Goal: Use online tool/utility: Utilize a website feature to perform a specific function

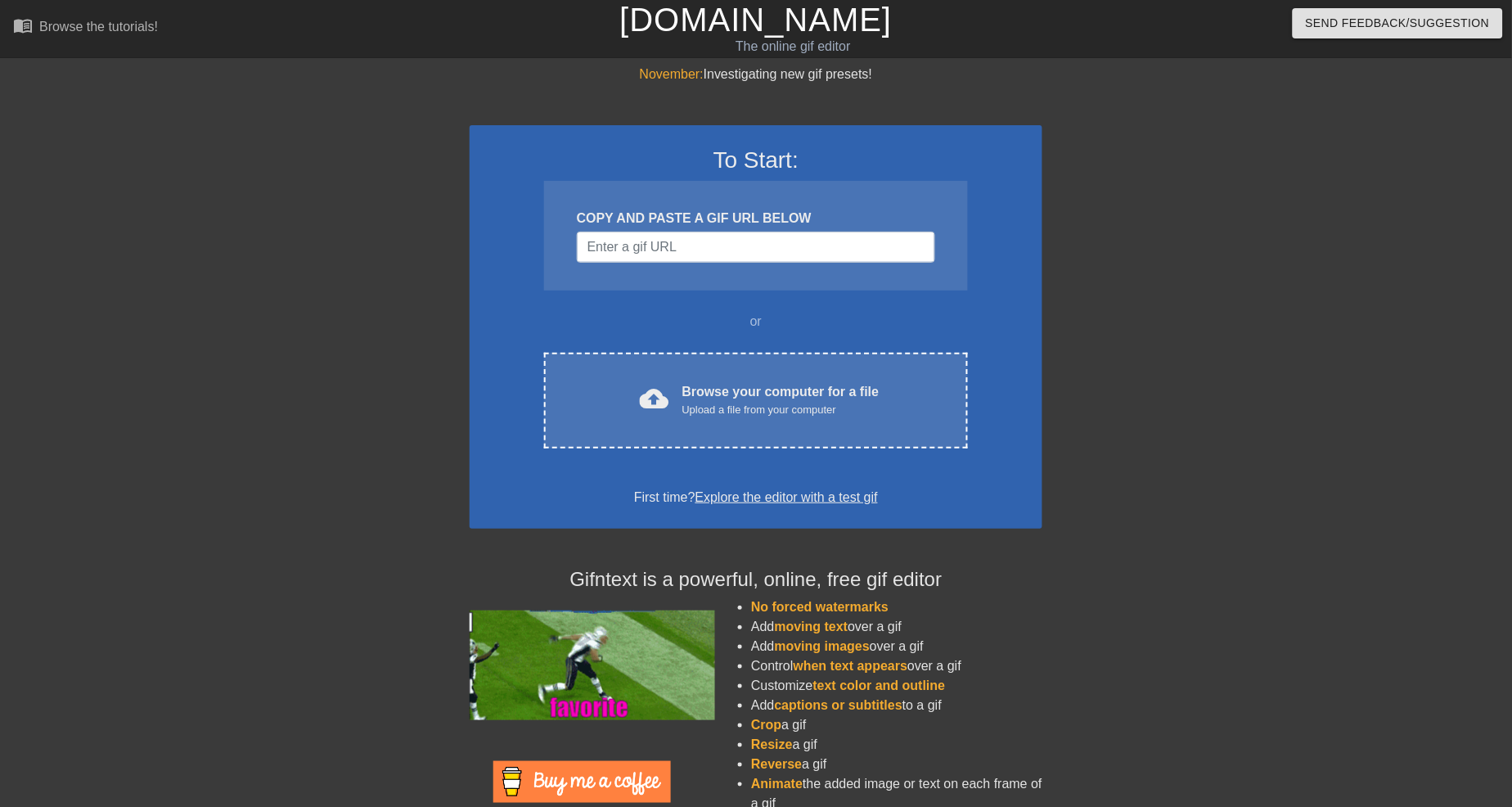
drag, startPoint x: 0, startPoint y: 0, endPoint x: 200, endPoint y: 274, distance: 339.2
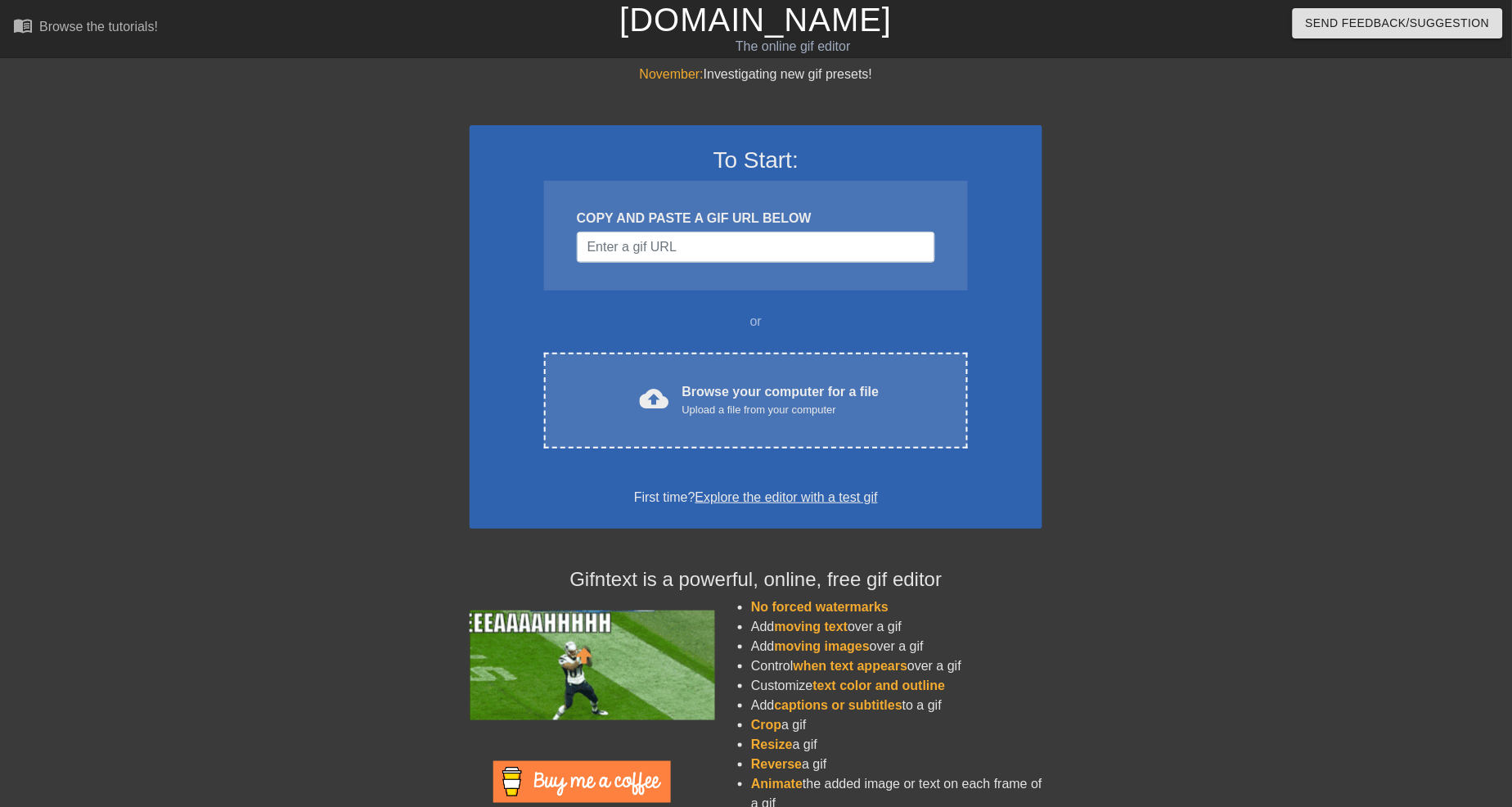
click at [181, 287] on div "November: Investigating new gif presets! To Start: COPY AND PASTE A GIF URL BEL…" at bounding box center [756, 464] width 1512 height 801
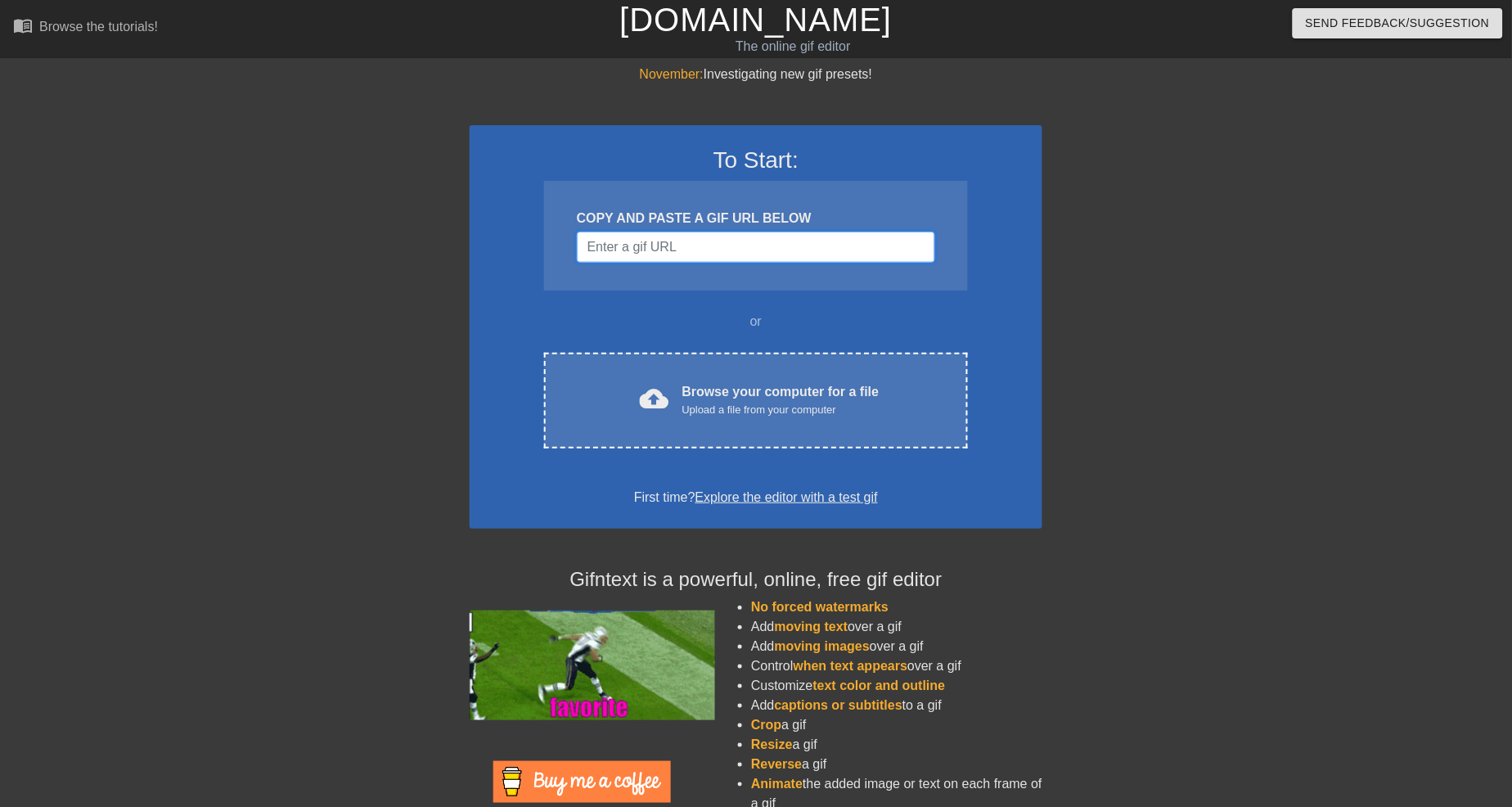
click at [673, 260] on input "Username" at bounding box center [756, 247] width 358 height 31
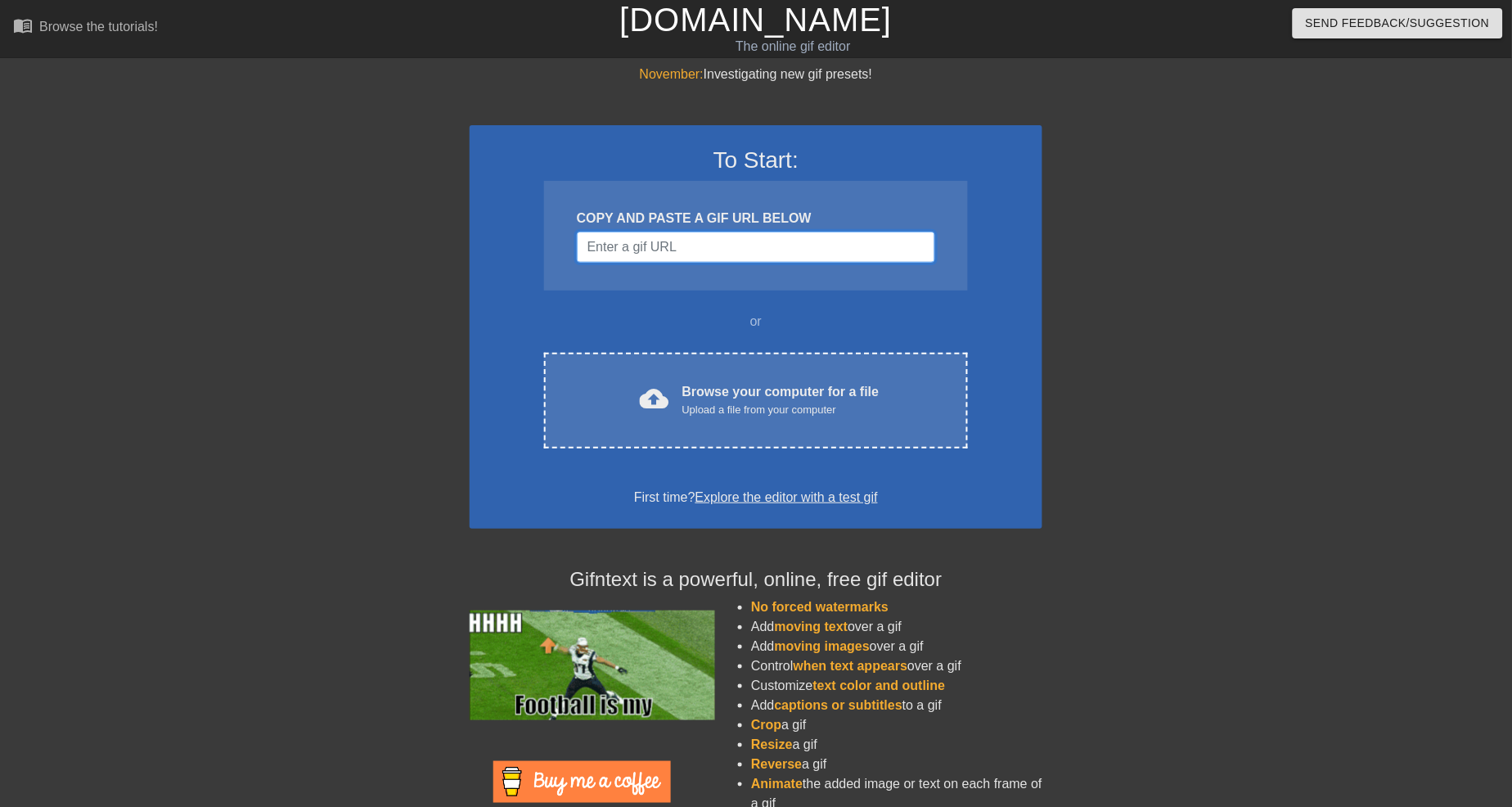
click at [681, 234] on input "Username" at bounding box center [756, 247] width 358 height 31
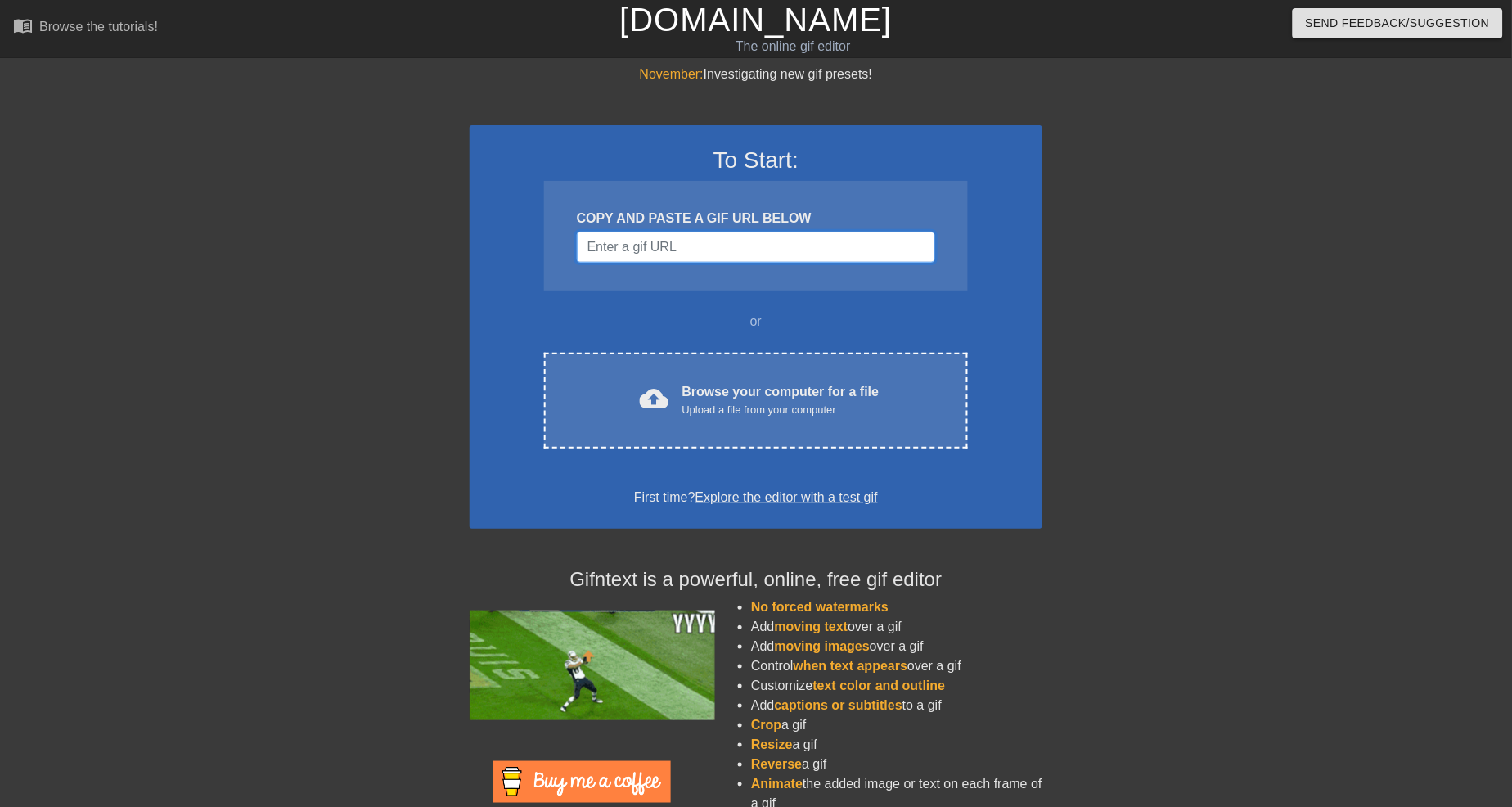
paste input "[URL][DOMAIN_NAME]"
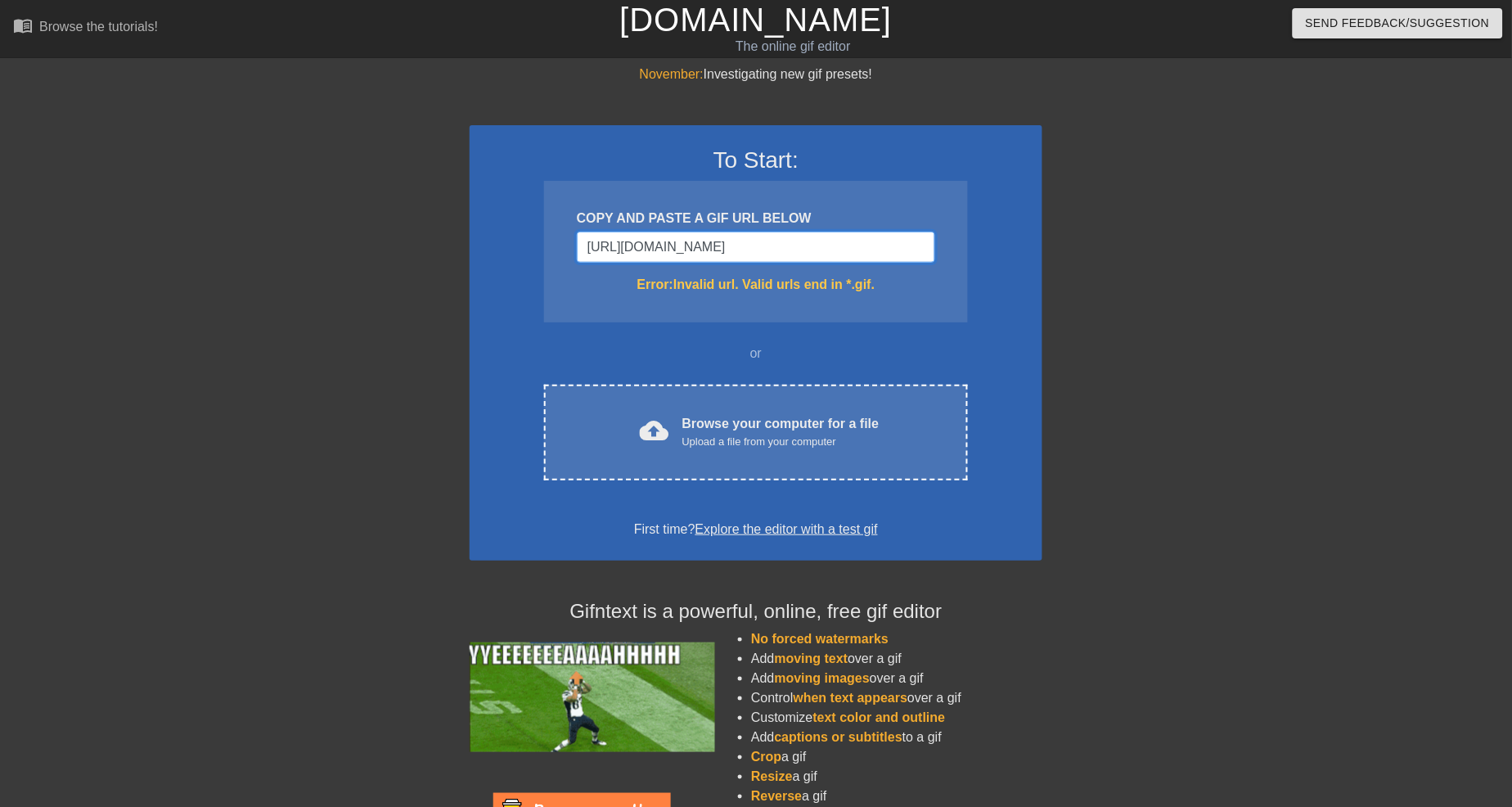
scroll to position [0, 309]
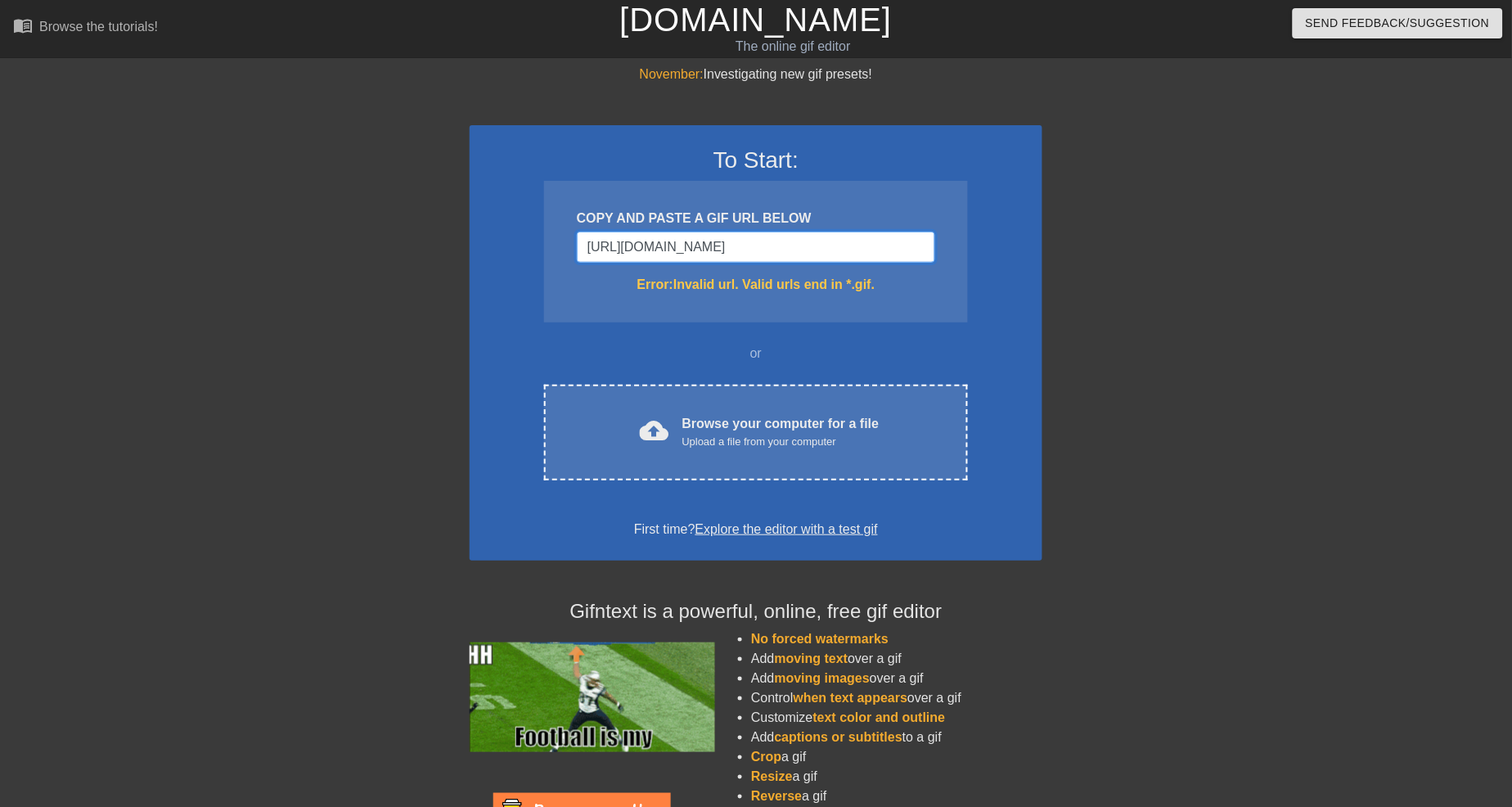
type input "[URL][DOMAIN_NAME]"
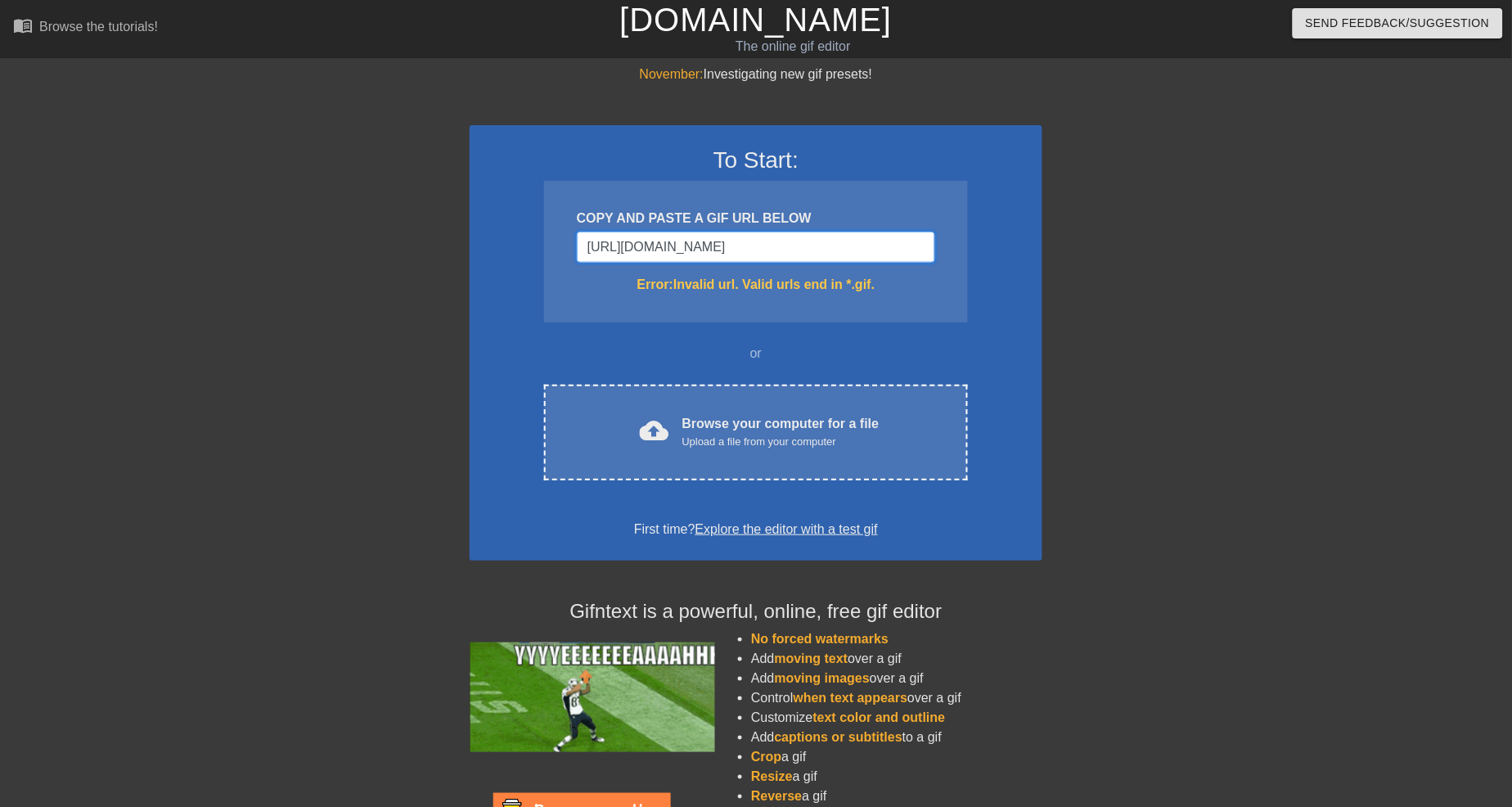
scroll to position [0, 0]
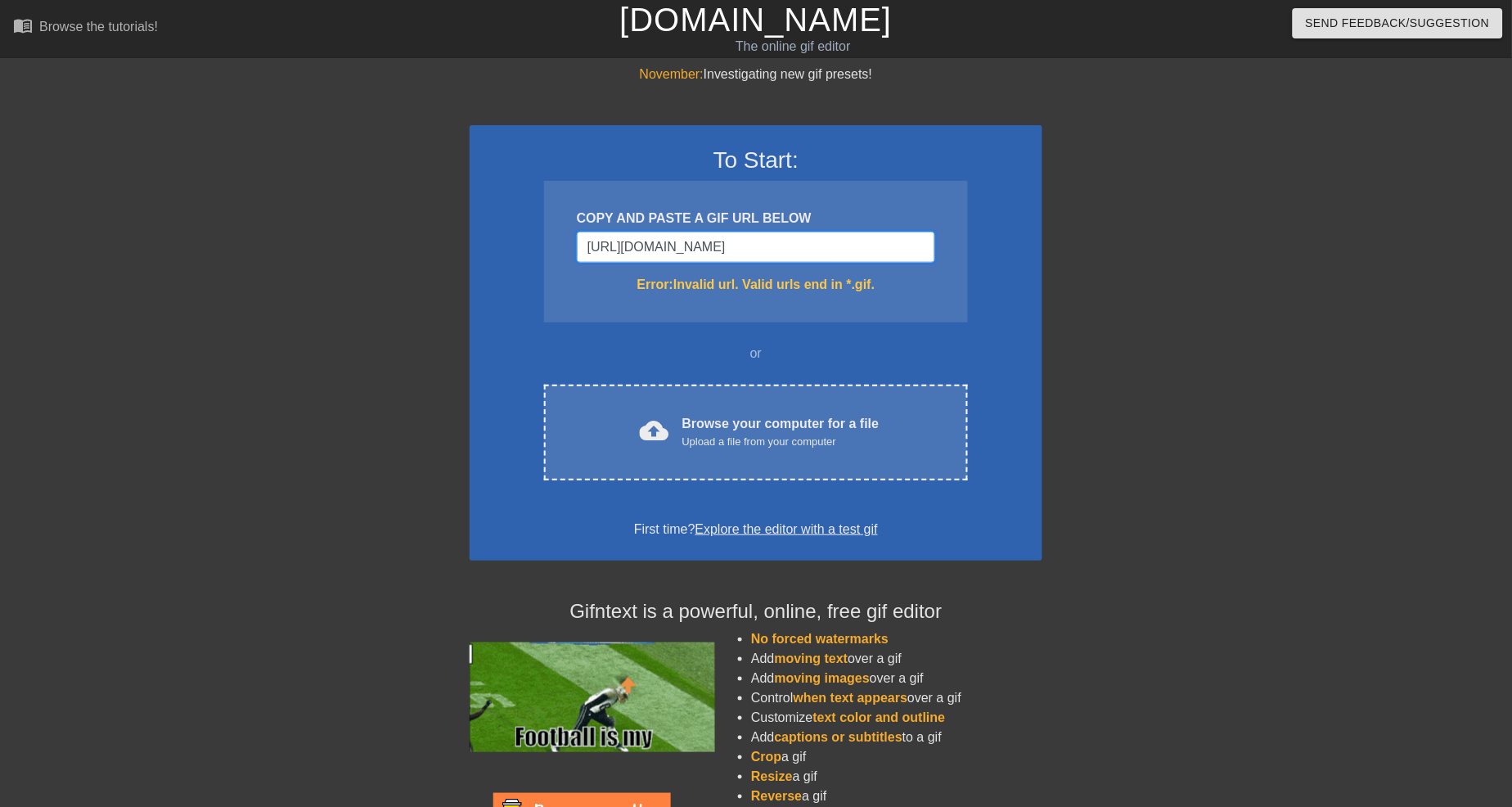
drag, startPoint x: 918, startPoint y: 252, endPoint x: 378, endPoint y: 277, distance: 540.6
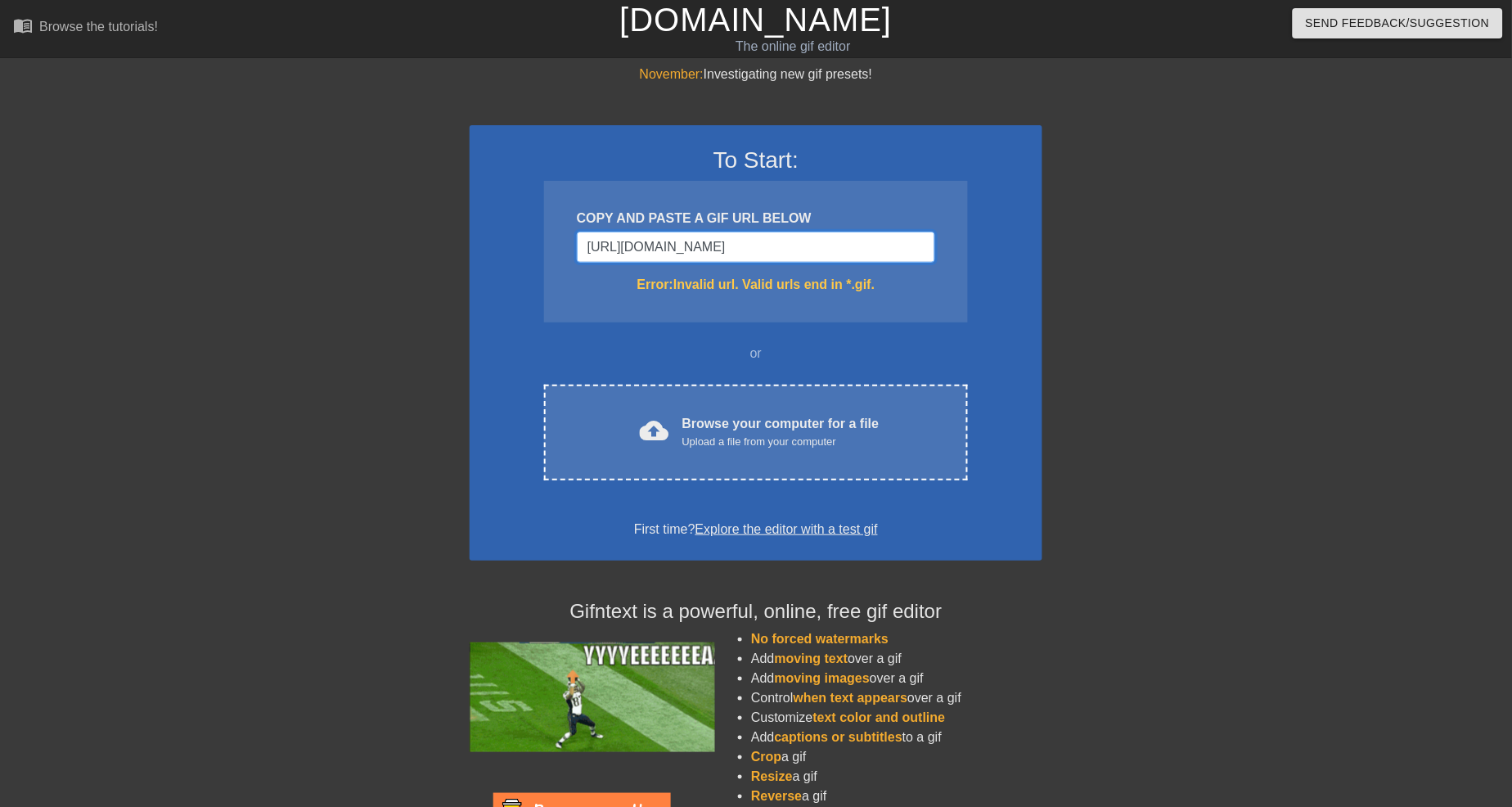
click at [355, 276] on div "November: Investigating new gif presets! To Start: COPY AND PASTE A GIF URL BEL…" at bounding box center [756, 481] width 1512 height 833
click at [927, 246] on input "[URL][DOMAIN_NAME]" at bounding box center [756, 247] width 358 height 31
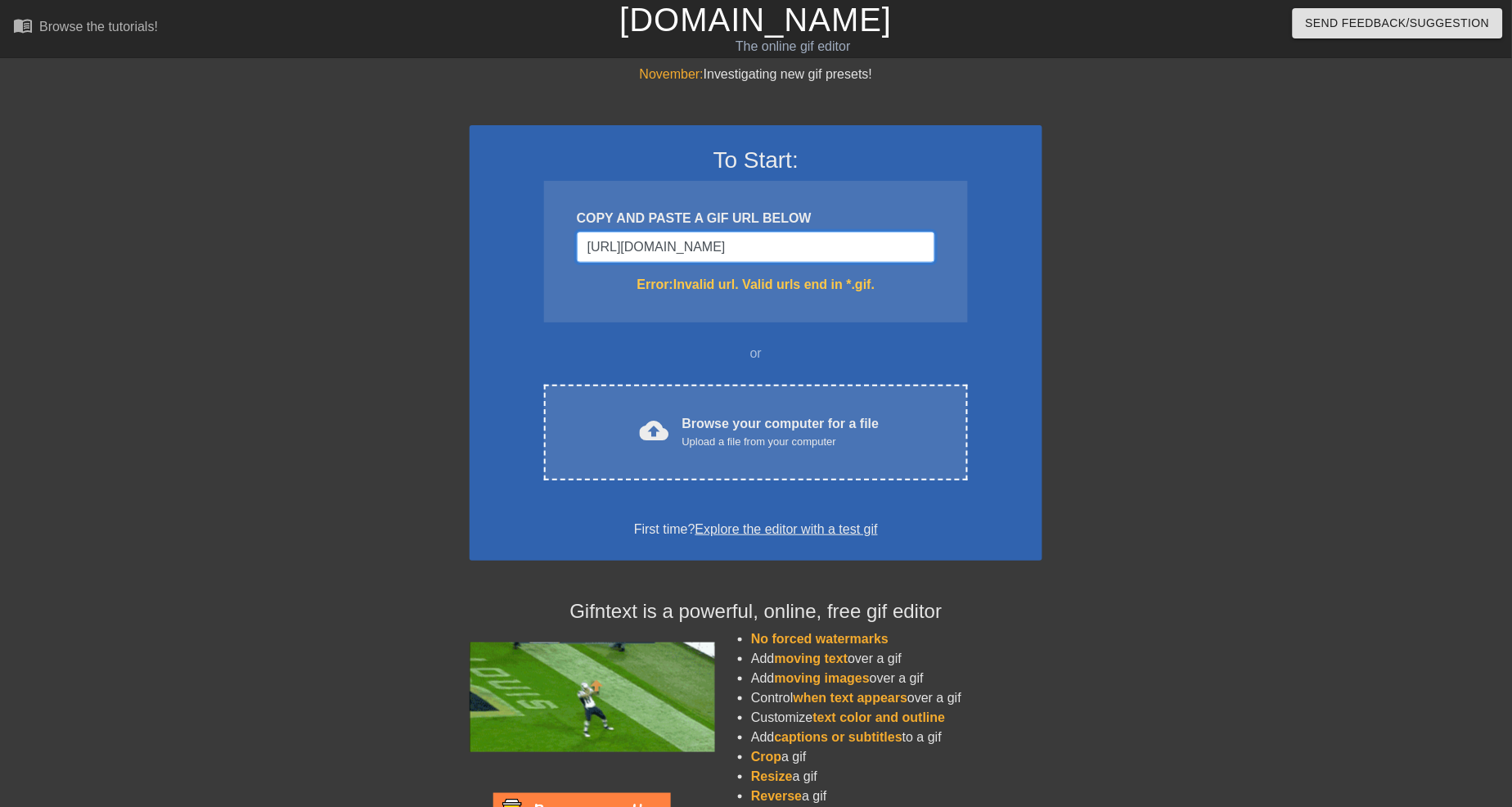
scroll to position [0, 309]
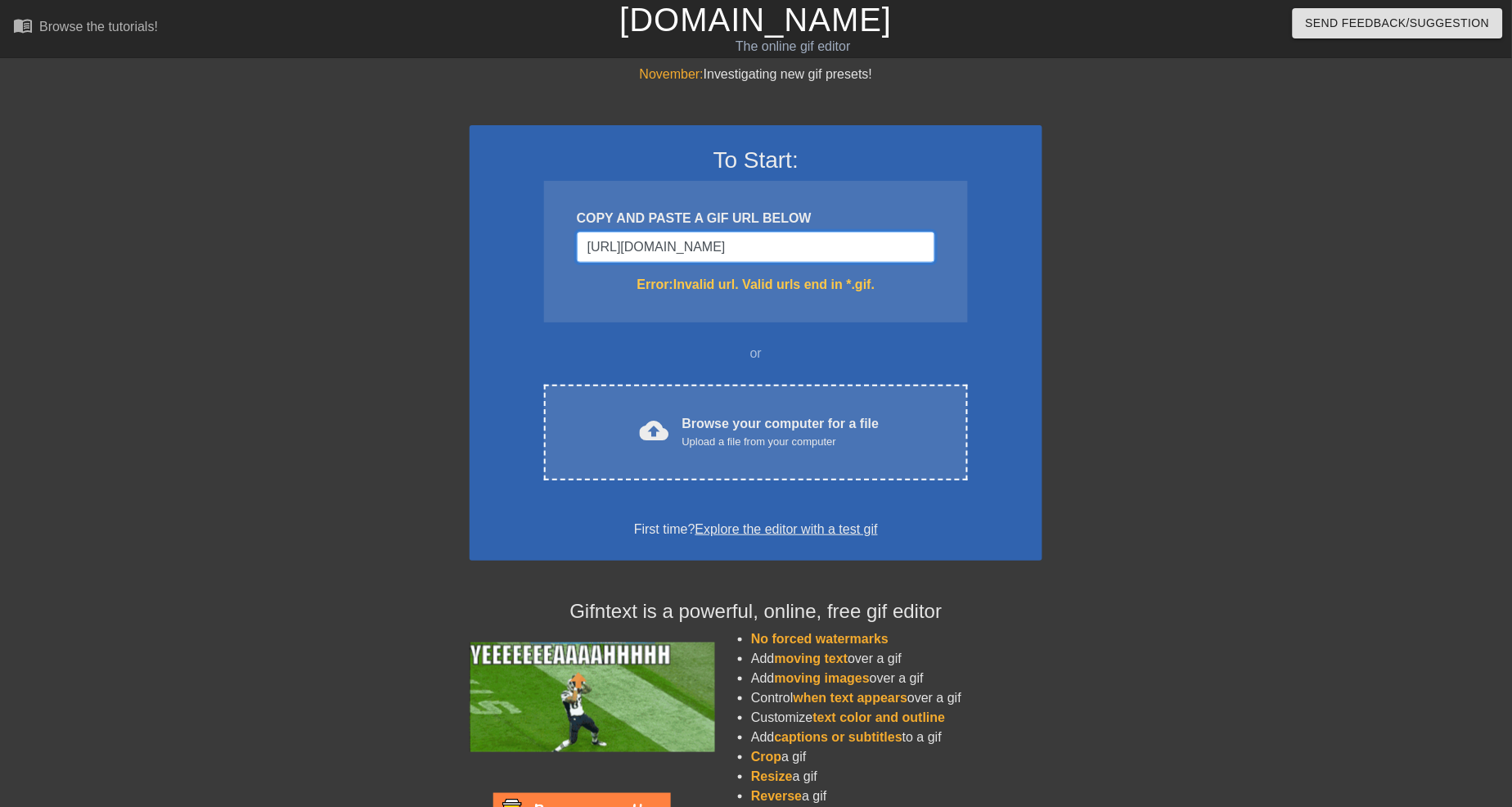
drag, startPoint x: 585, startPoint y: 249, endPoint x: 1095, endPoint y: 235, distance: 510.2
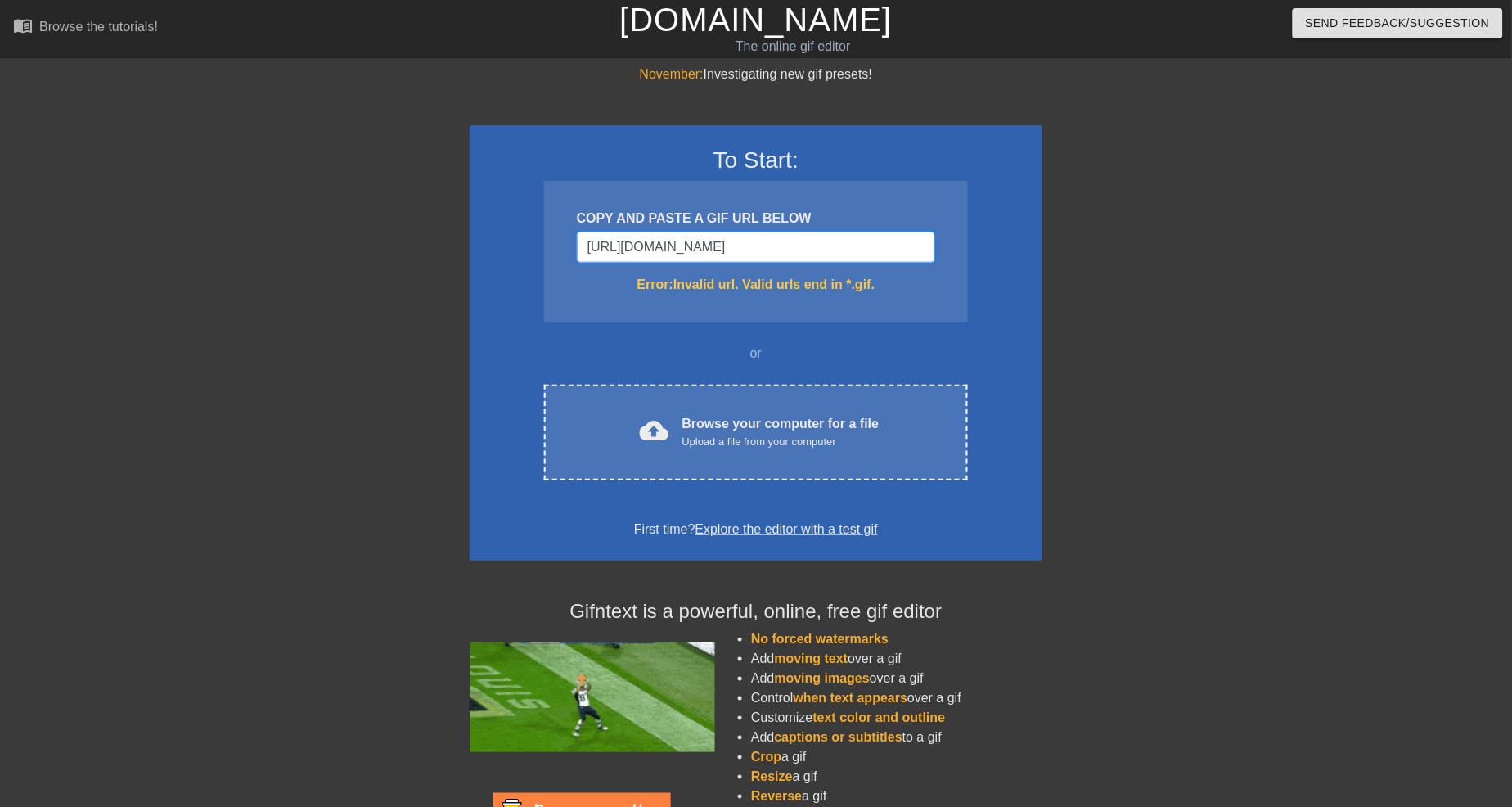
click at [1095, 235] on div "November: Investigating new gif presets! To Start: COPY AND PASTE A GIF URL BEL…" at bounding box center [756, 481] width 1512 height 833
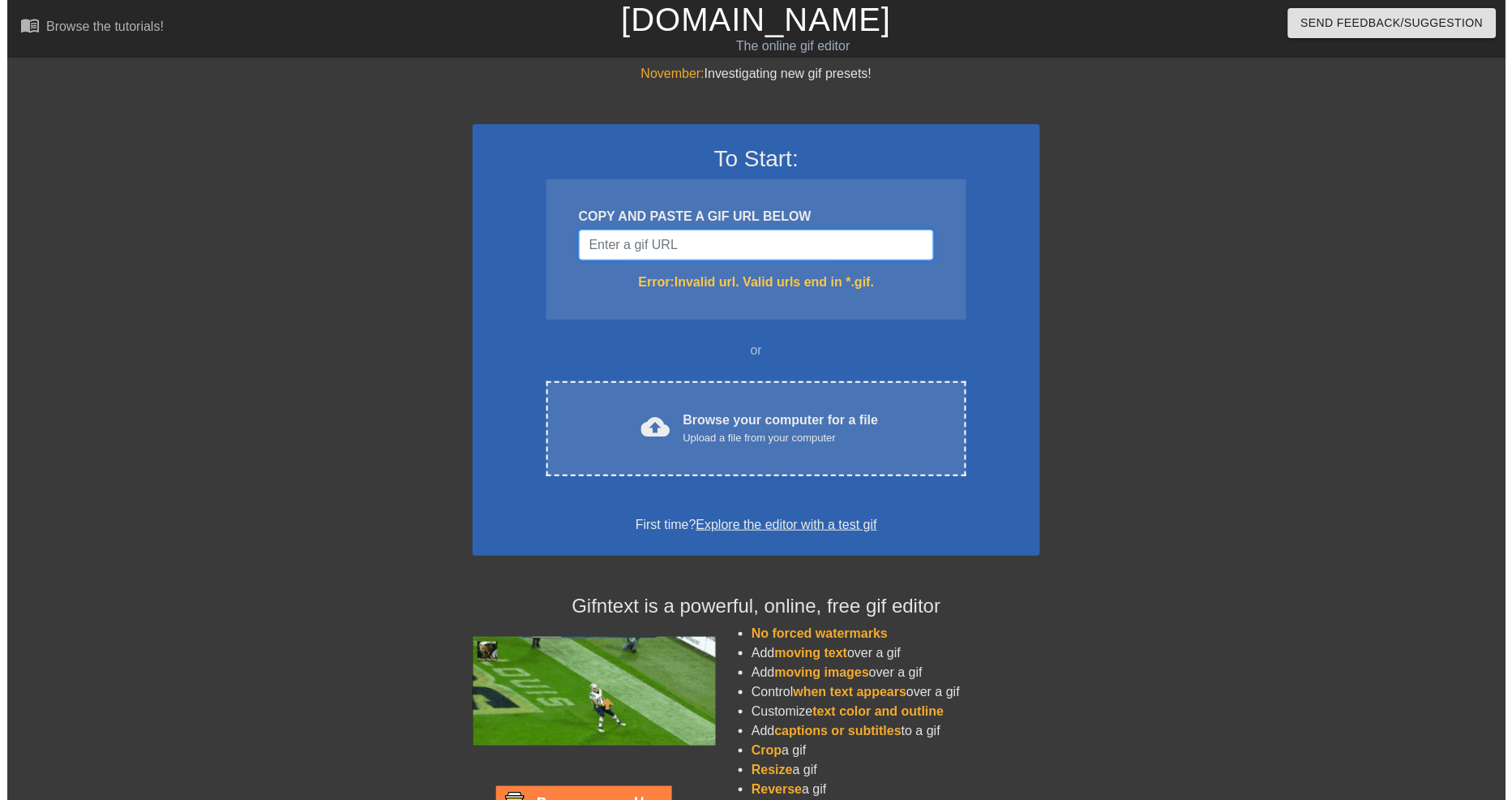
scroll to position [0, 0]
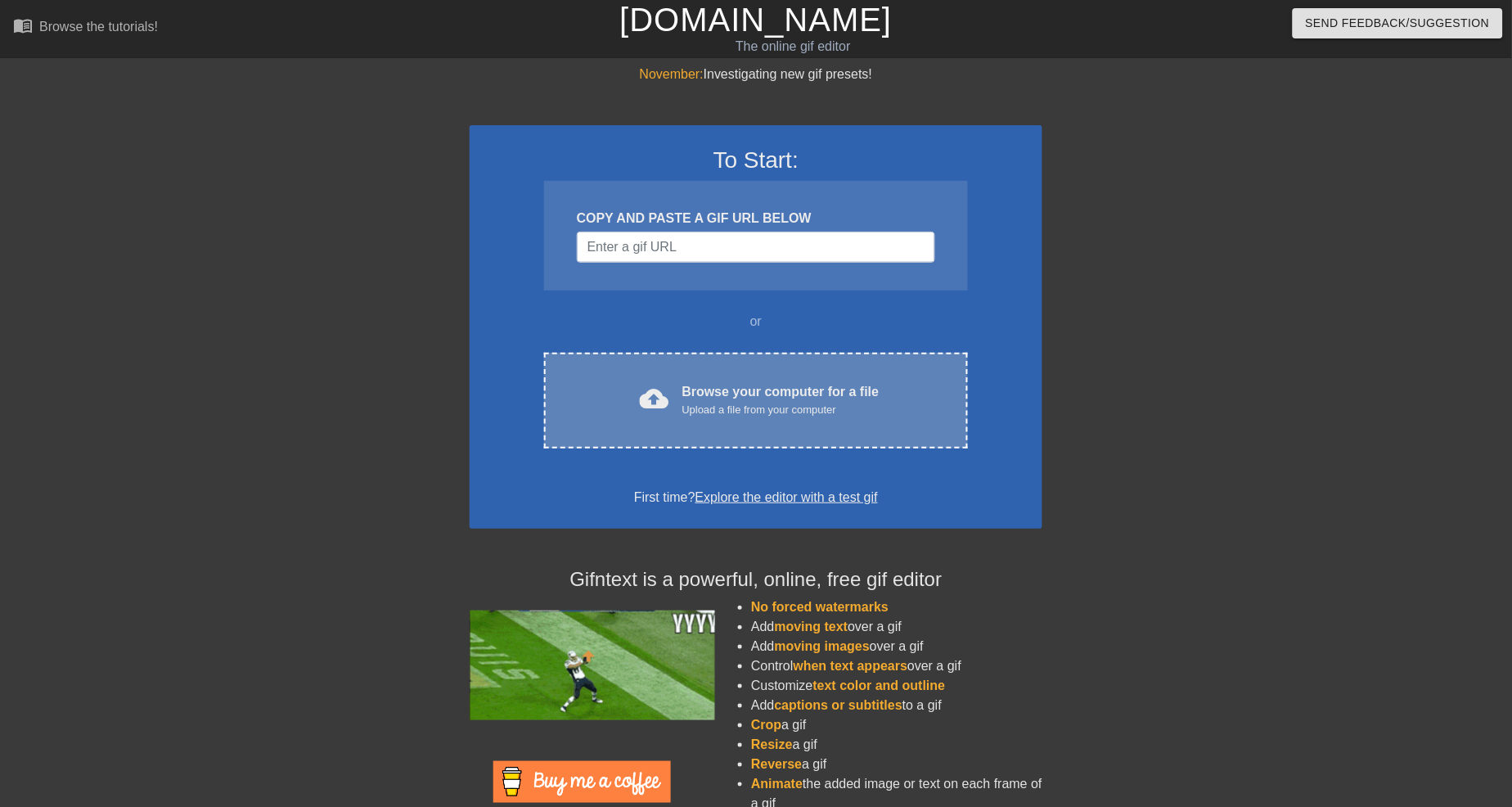
click at [753, 388] on div "Browse your computer for a file Upload a file from your computer" at bounding box center [780, 400] width 198 height 36
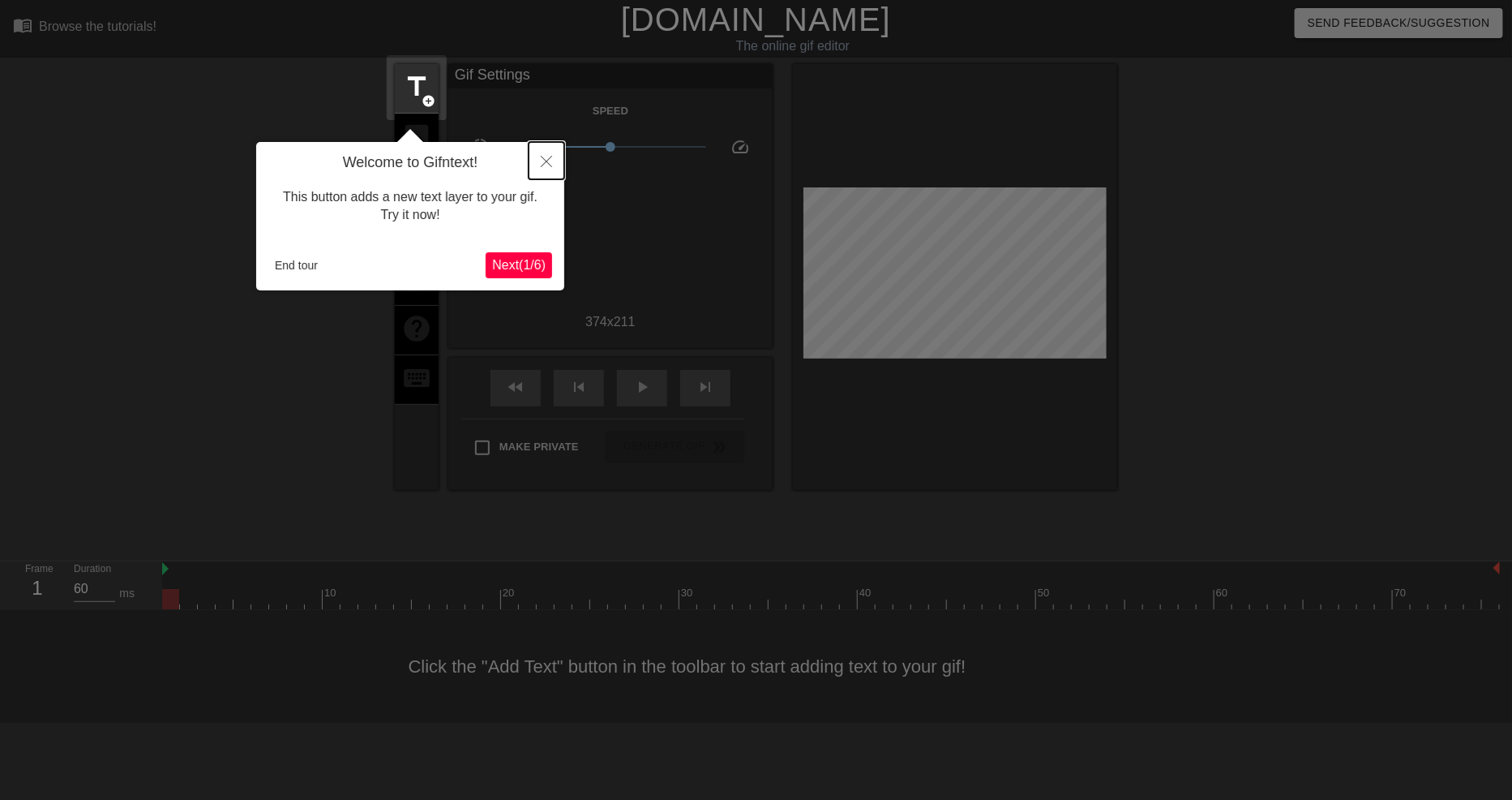
click at [544, 152] on button "Close" at bounding box center [546, 160] width 36 height 37
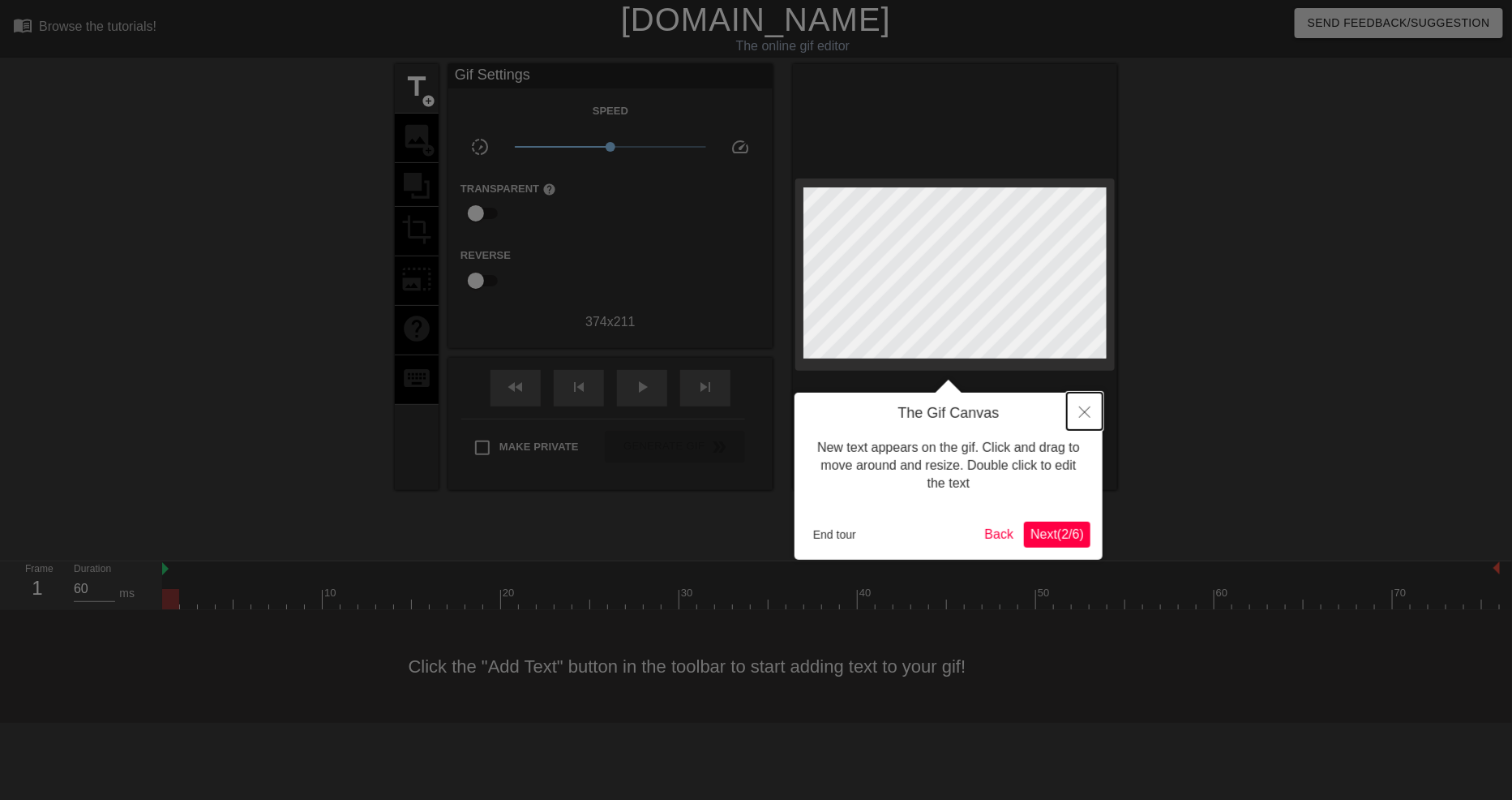
click at [1088, 411] on icon "Close" at bounding box center [1085, 412] width 11 height 11
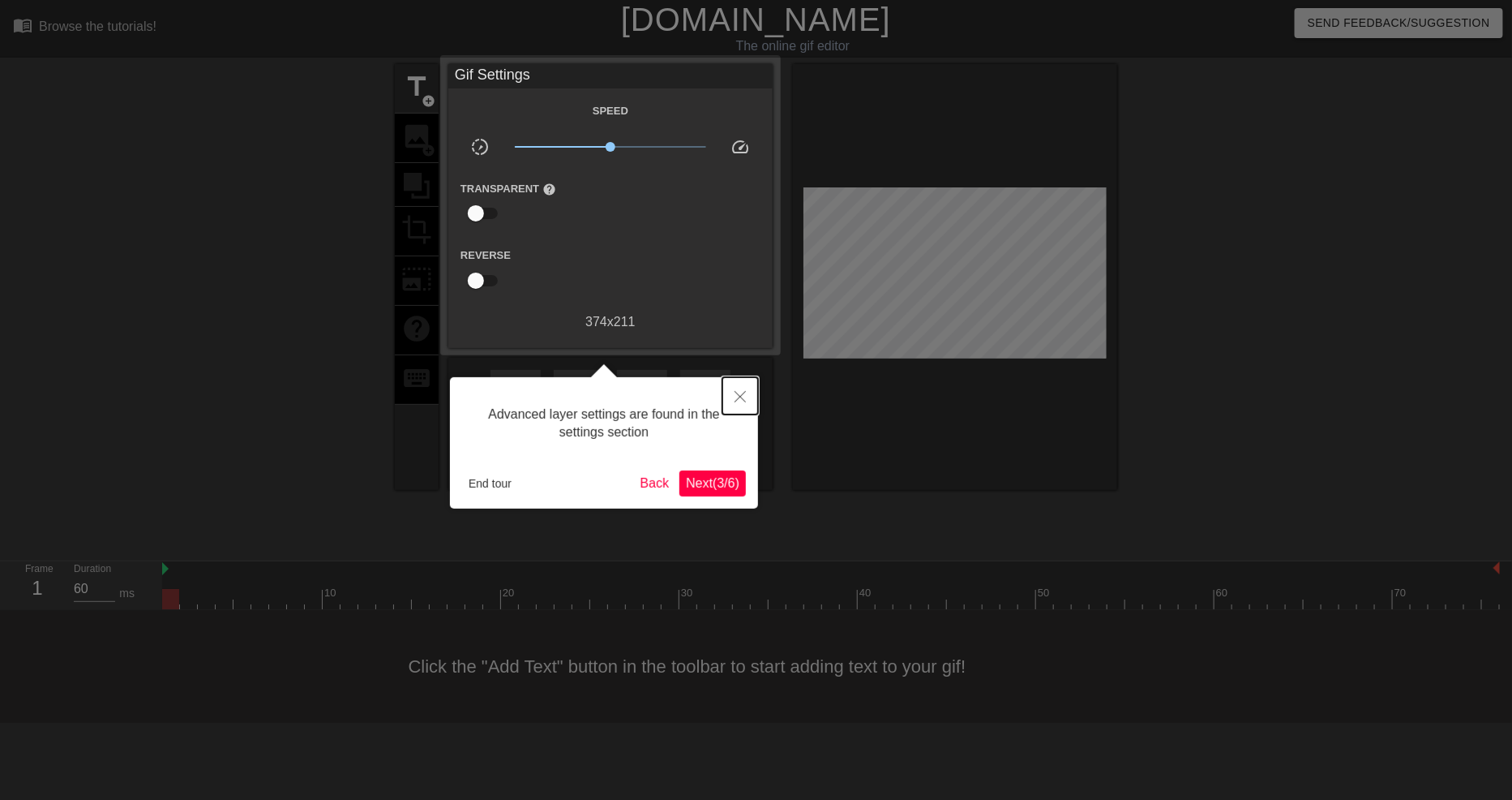
click at [749, 393] on button "Close" at bounding box center [740, 395] width 36 height 37
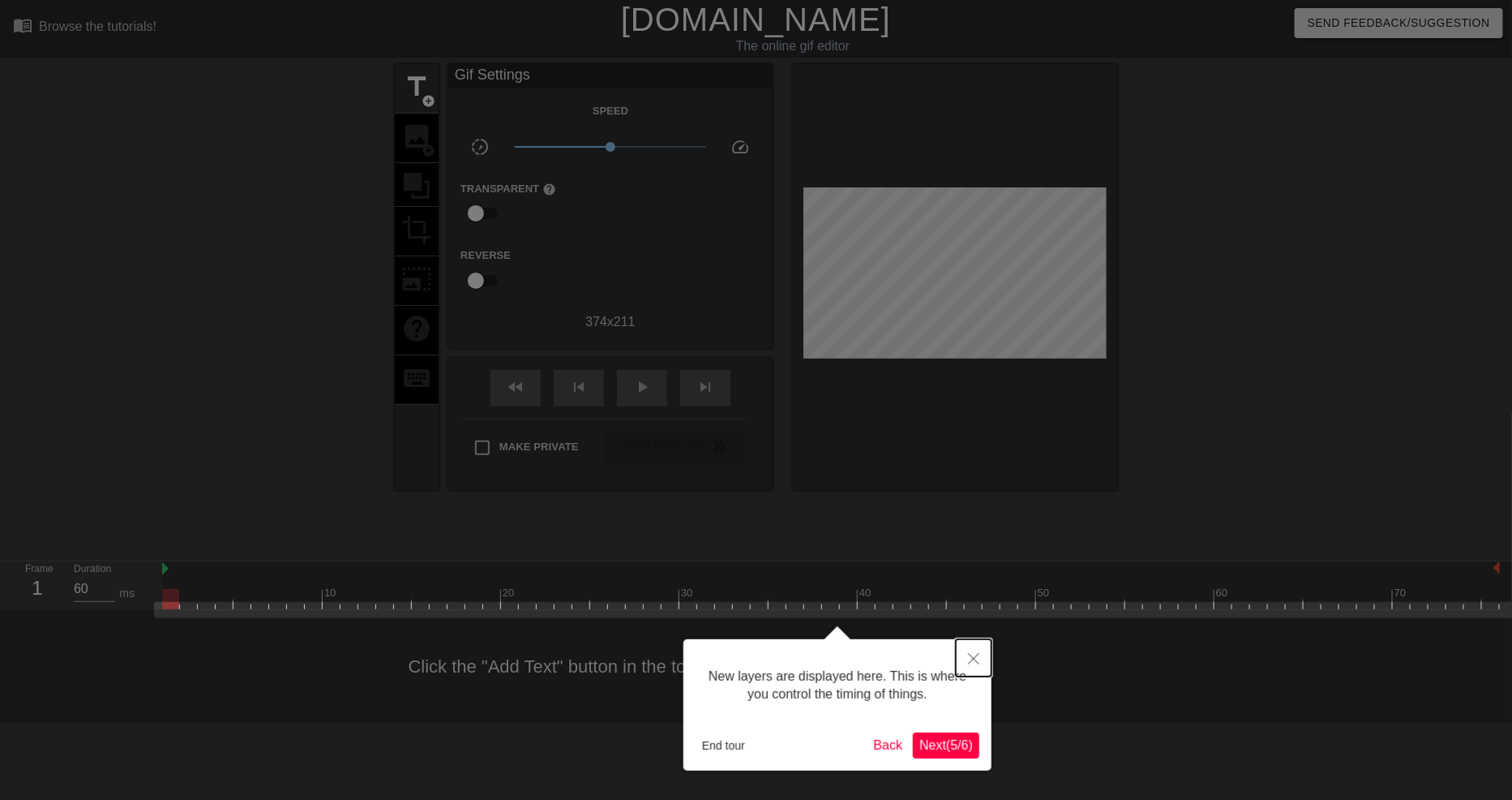
click at [968, 675] on button "Close" at bounding box center [973, 657] width 36 height 37
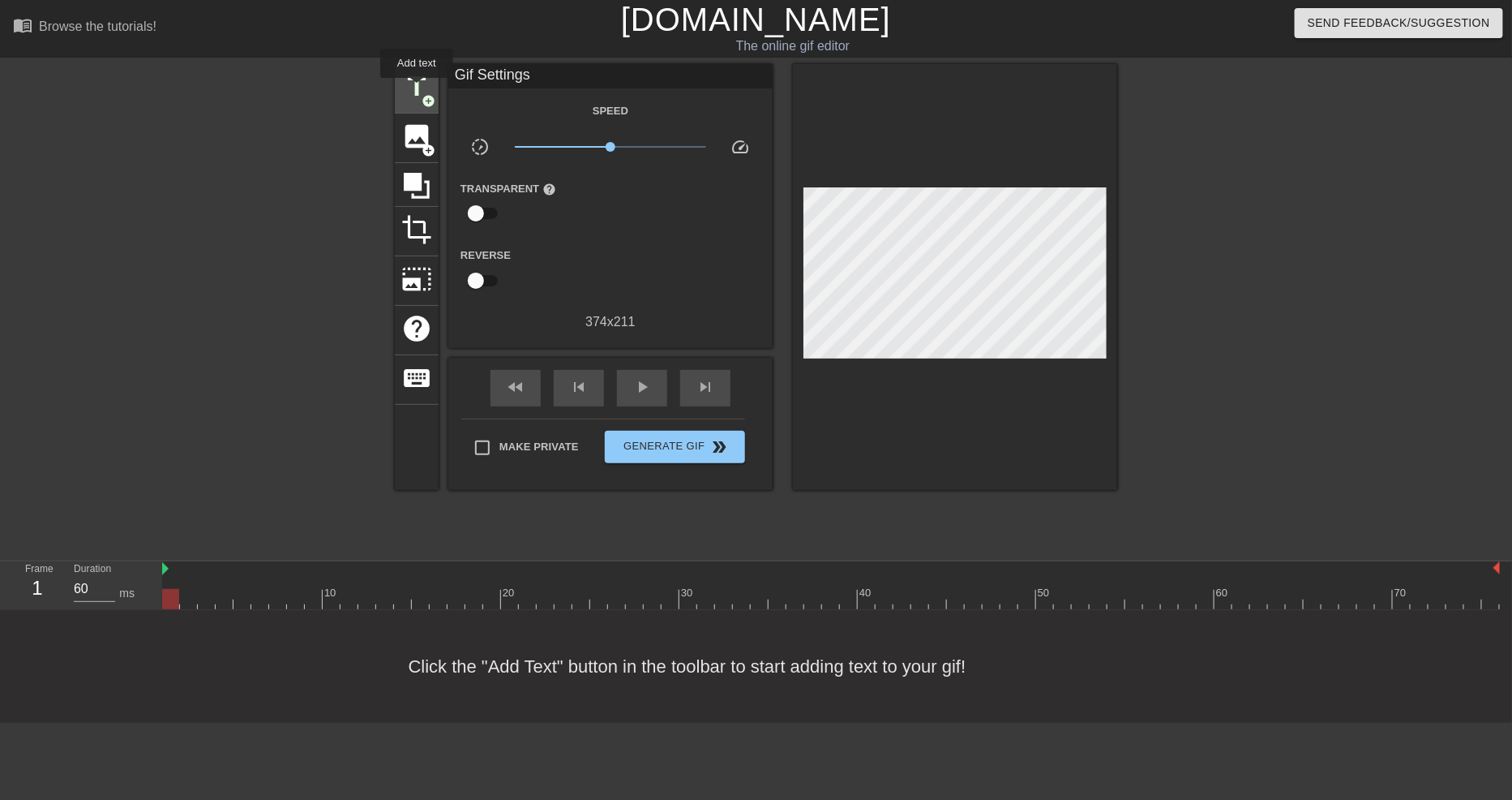
click at [416, 89] on span "title" at bounding box center [417, 87] width 31 height 31
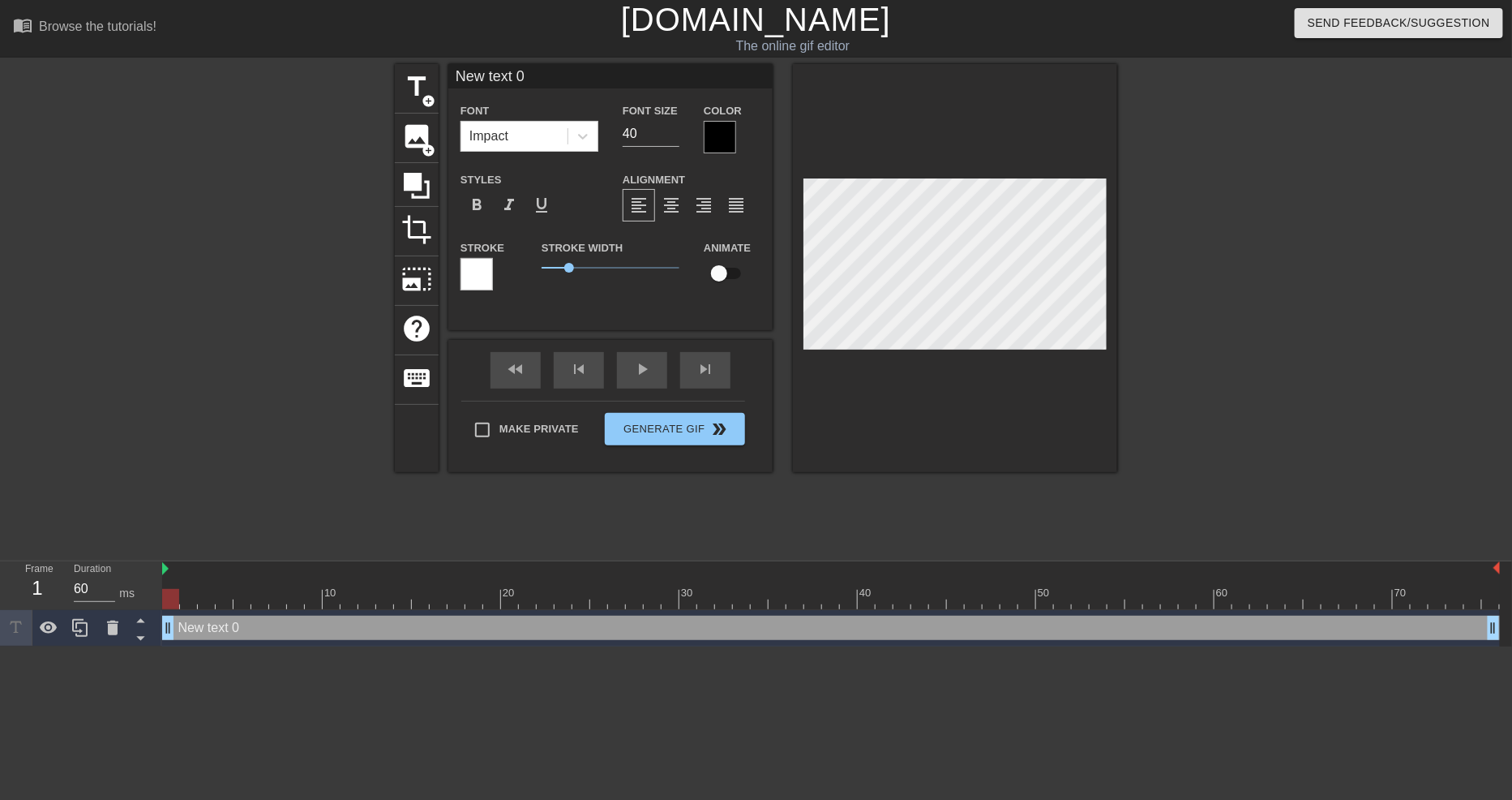
scroll to position [2, 4]
type input "New 0"
type textarea "New 0"
type input "New"
type textarea "New"
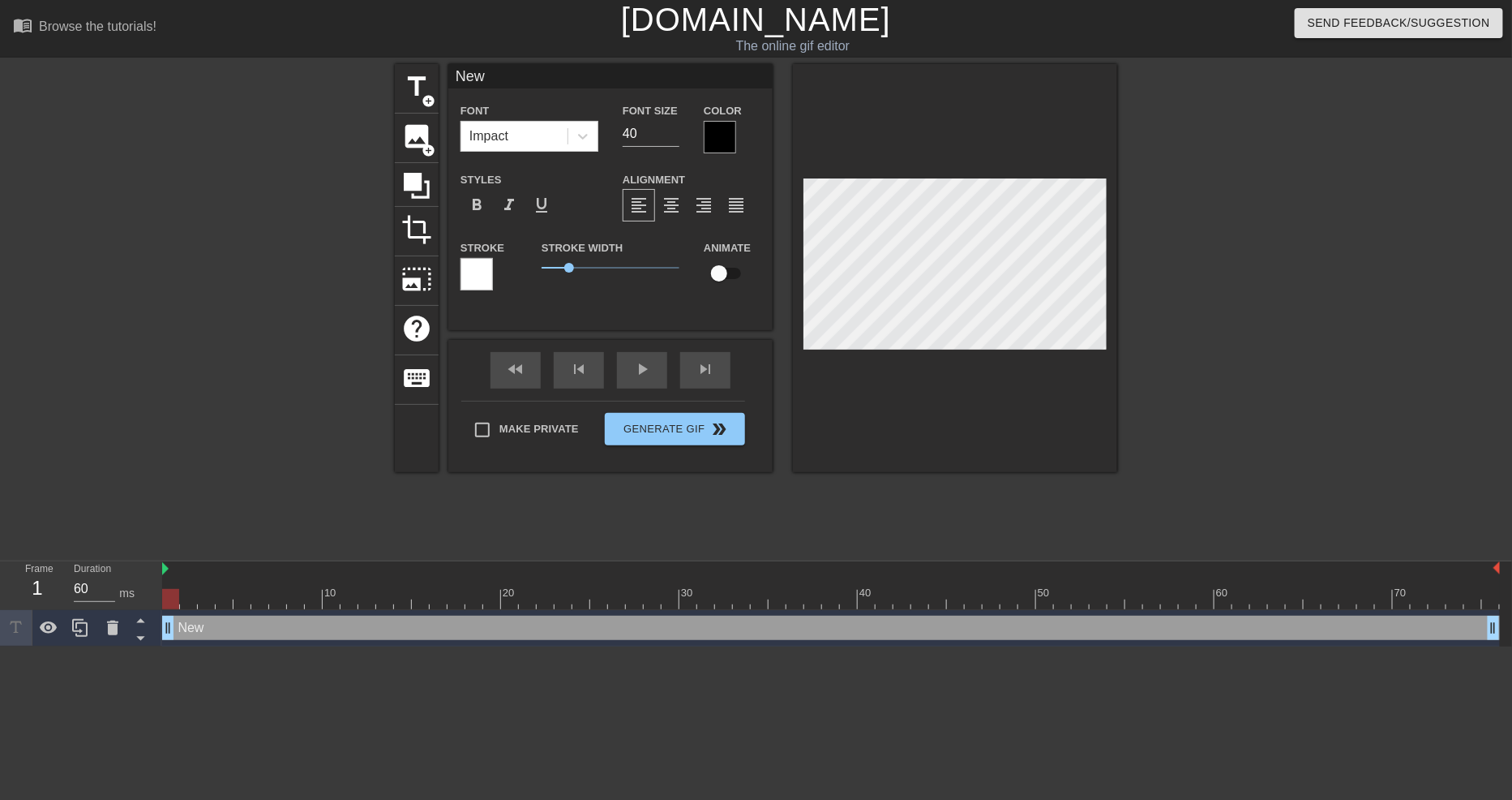
type input "New"
type textarea "New"
type input "New"
type textarea "New"
type input "Ne"
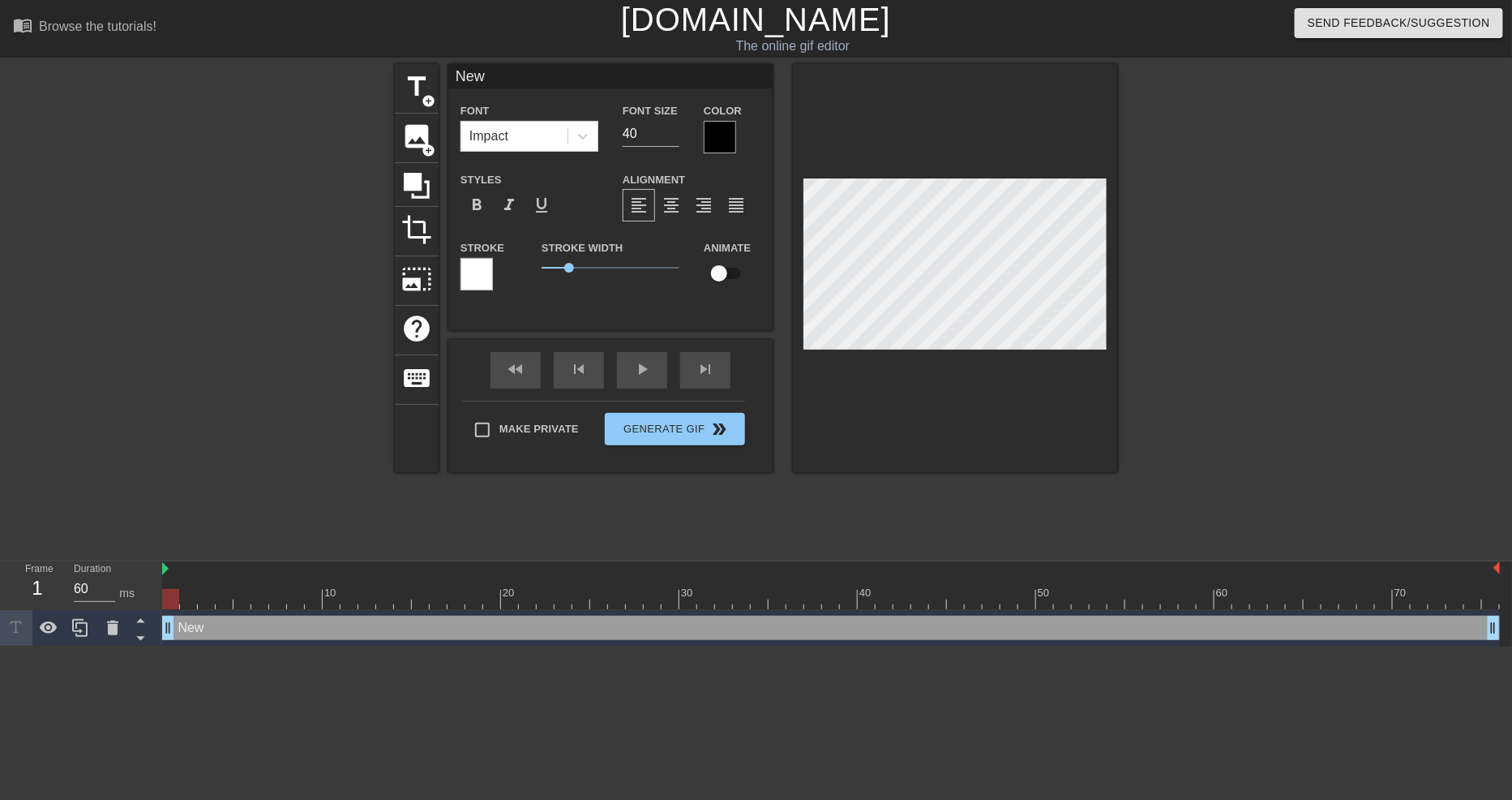
type textarea "Ne"
type input "N"
type textarea "N"
type input "C"
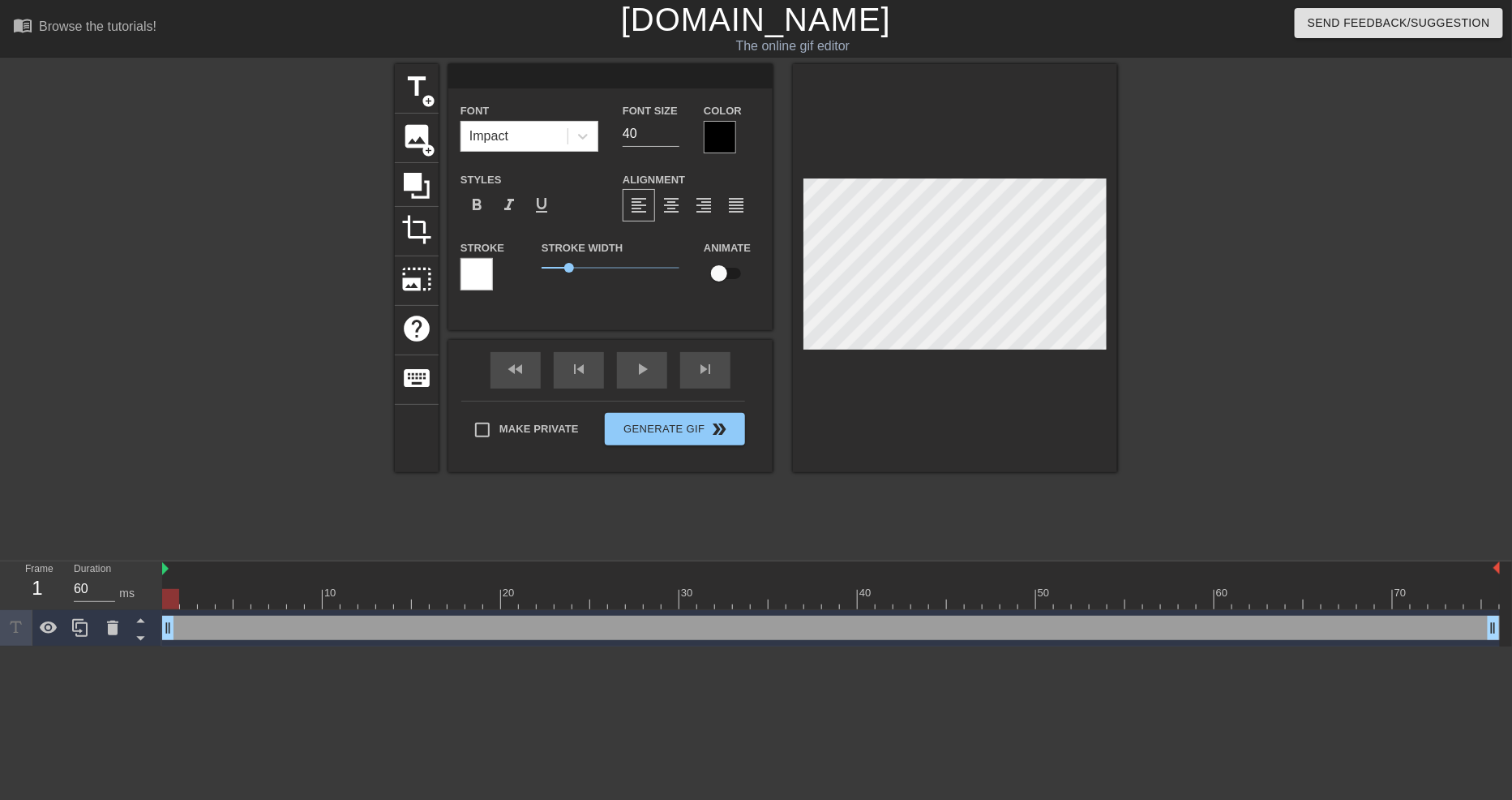
type textarea "C"
type input "Ce"
type textarea "Ce"
type input "Ced"
type textarea "Ced"
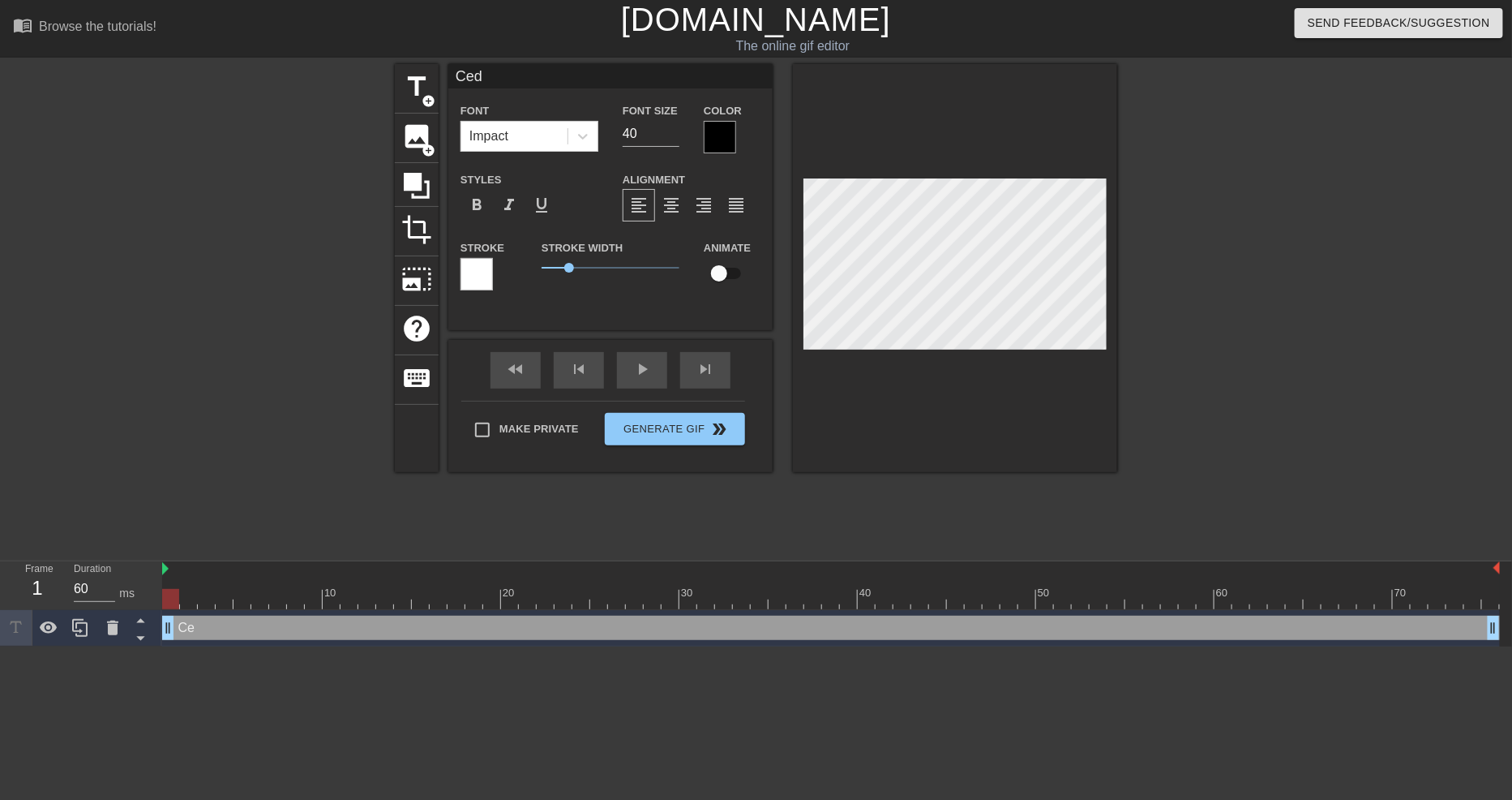
type input "Ceda"
type textarea "Ceda"
type input "Cedar"
type textarea "Cedar"
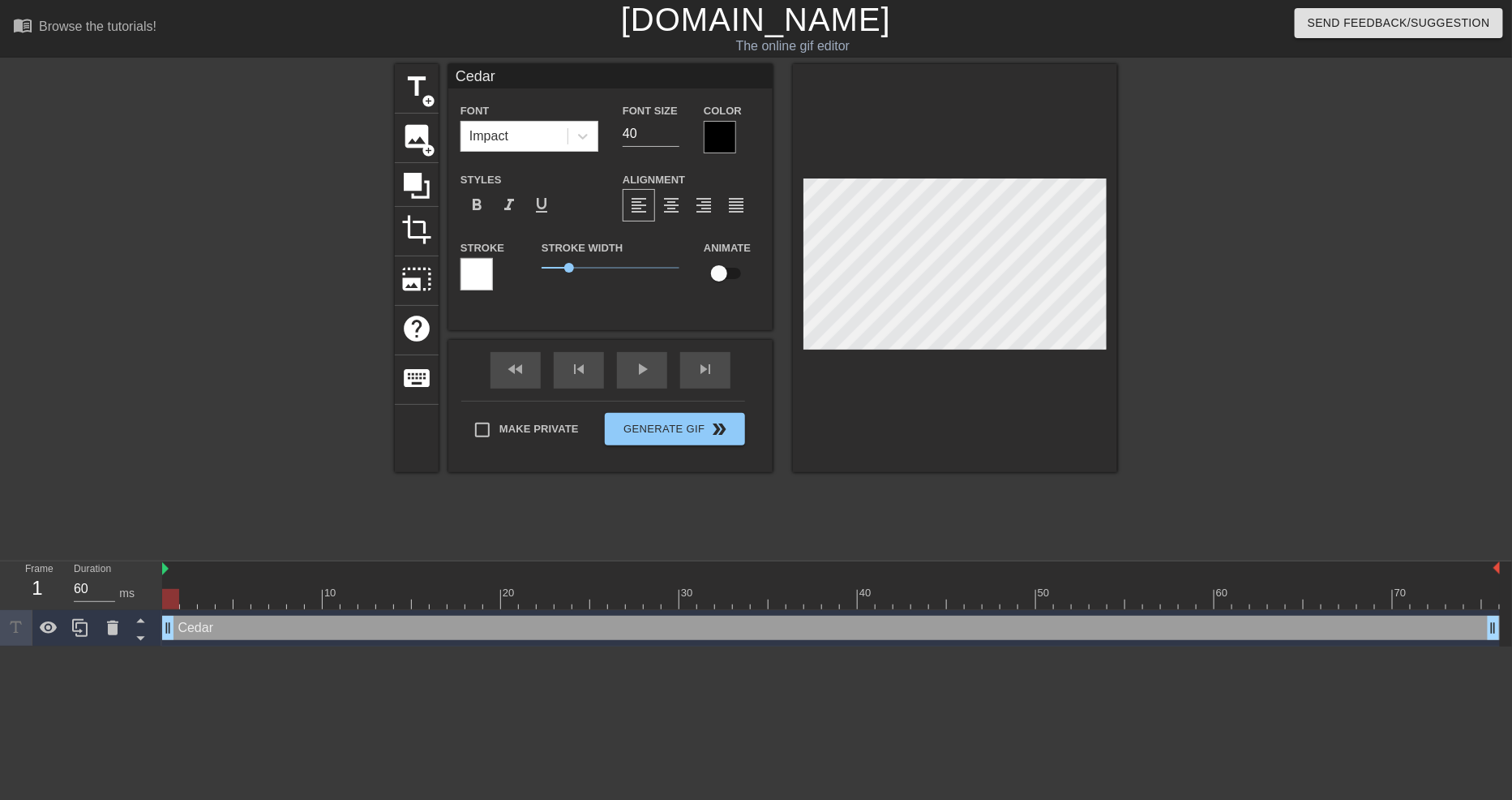
type input "Cedar"
type textarea "Cedar"
type input "Cedar w"
type textarea "Cedar w"
type input "Cedar wo"
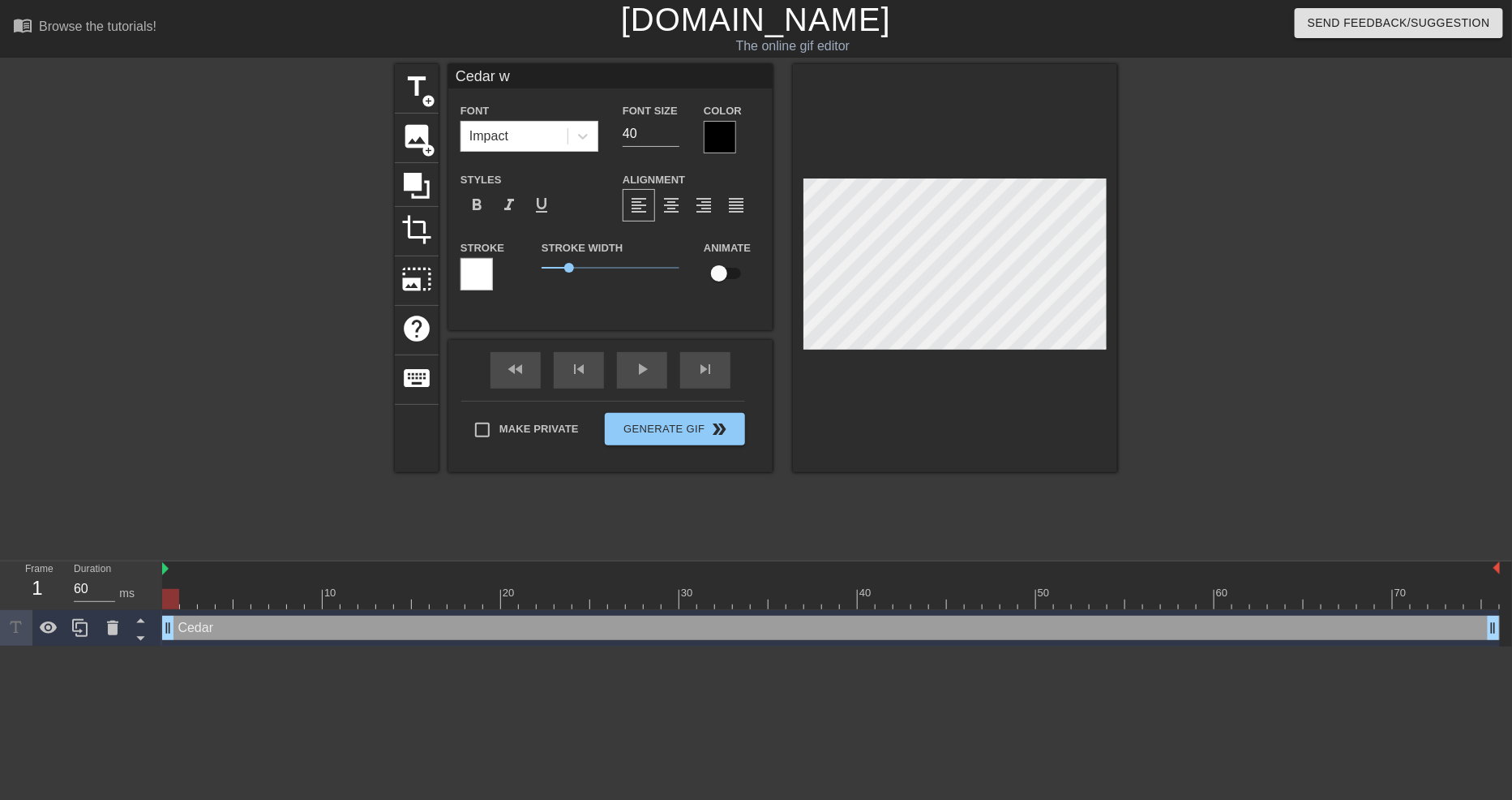
type textarea "Cedar wo"
type input "Cedar woo"
type textarea "Cedar woo"
type input "Cedar wood"
type textarea "Cedar wood"
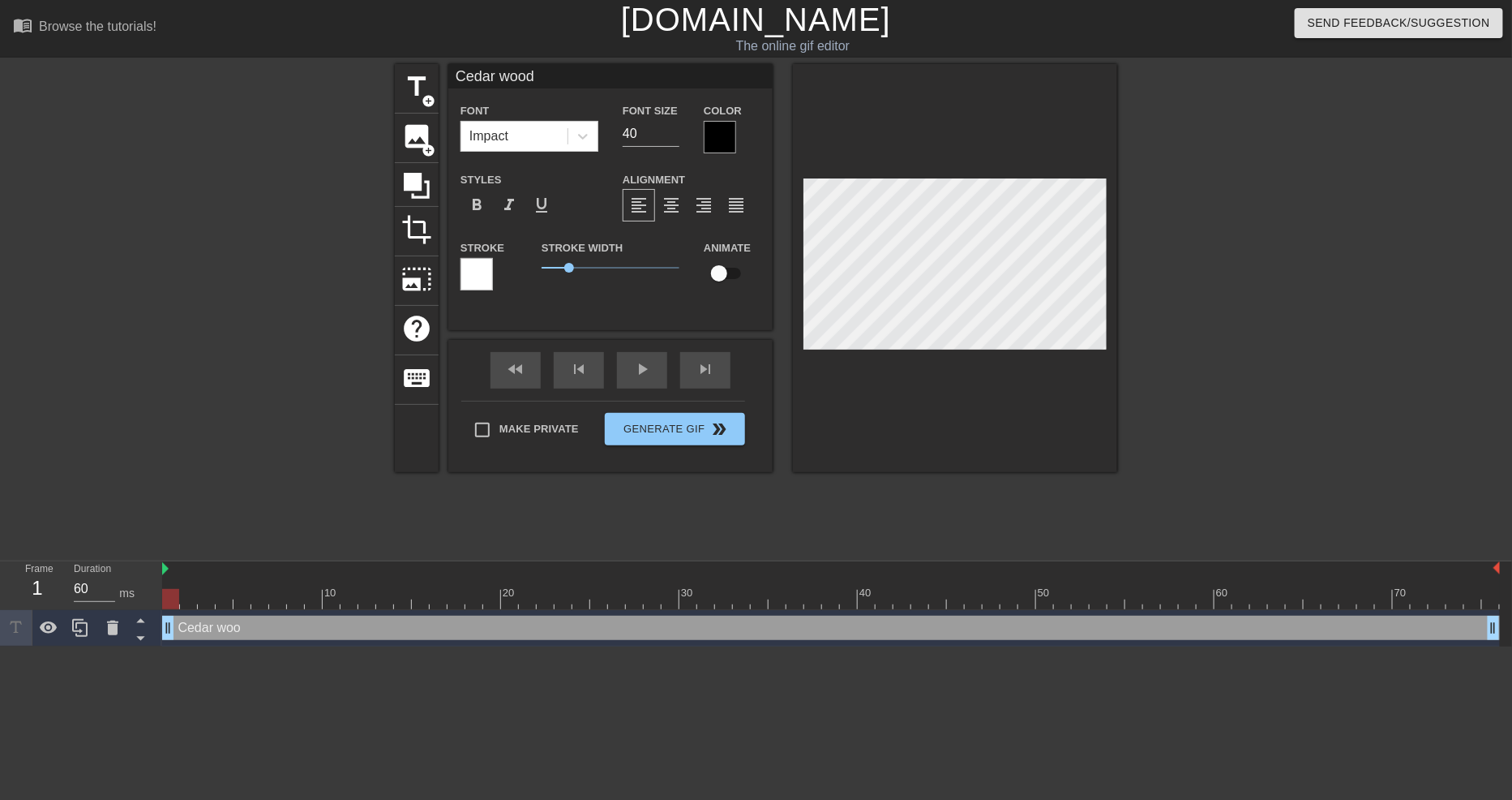
scroll to position [2, 4]
type input "Cedar woo"
type textarea "Cedar woo"
type input "Cedar wo"
type textarea "Cedar wo"
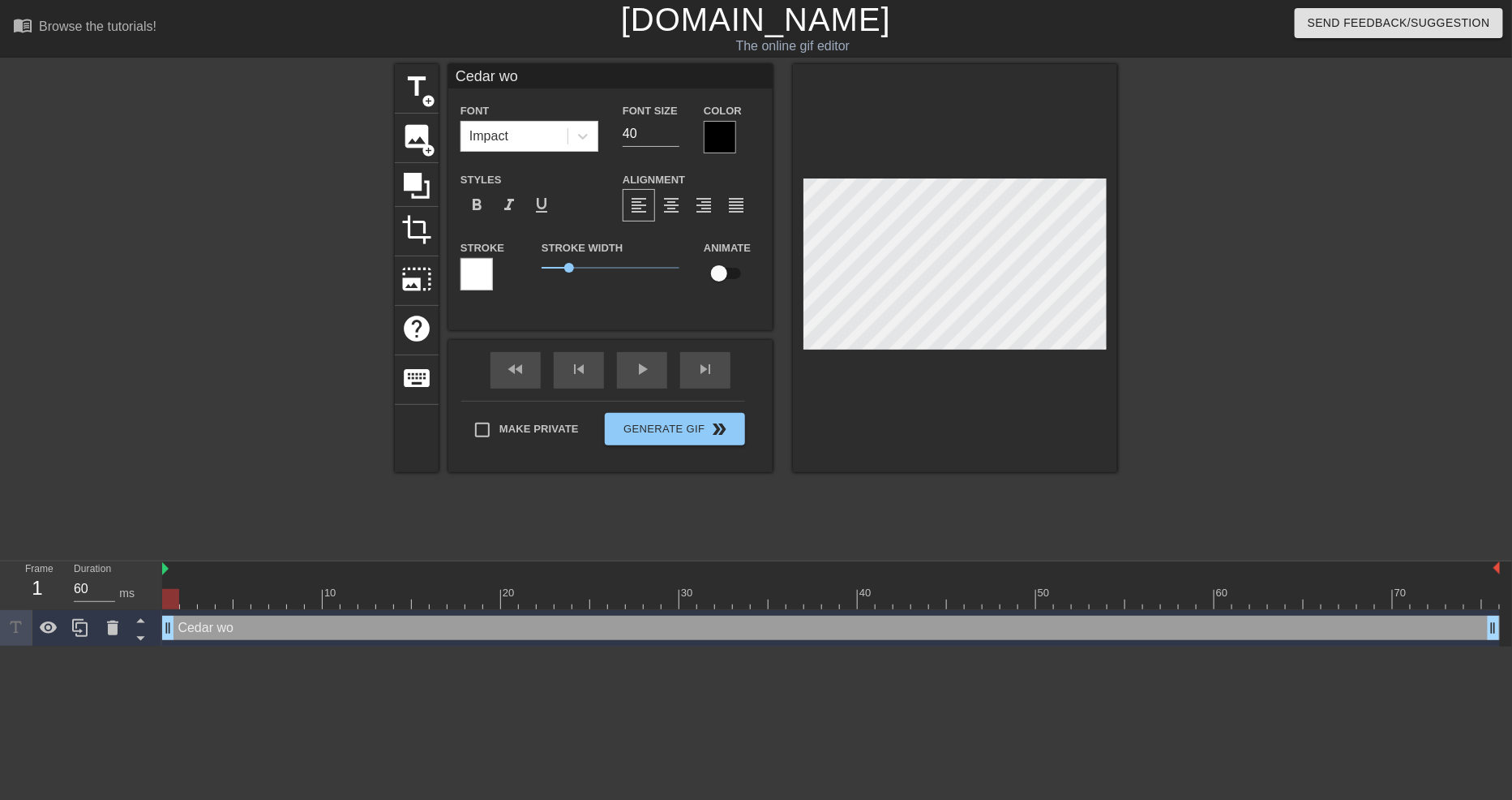
type input "Cedar w"
type textarea "Cedar w"
type input "Cedar wh"
type textarea "Cedar wh"
type input "Cedar whe"
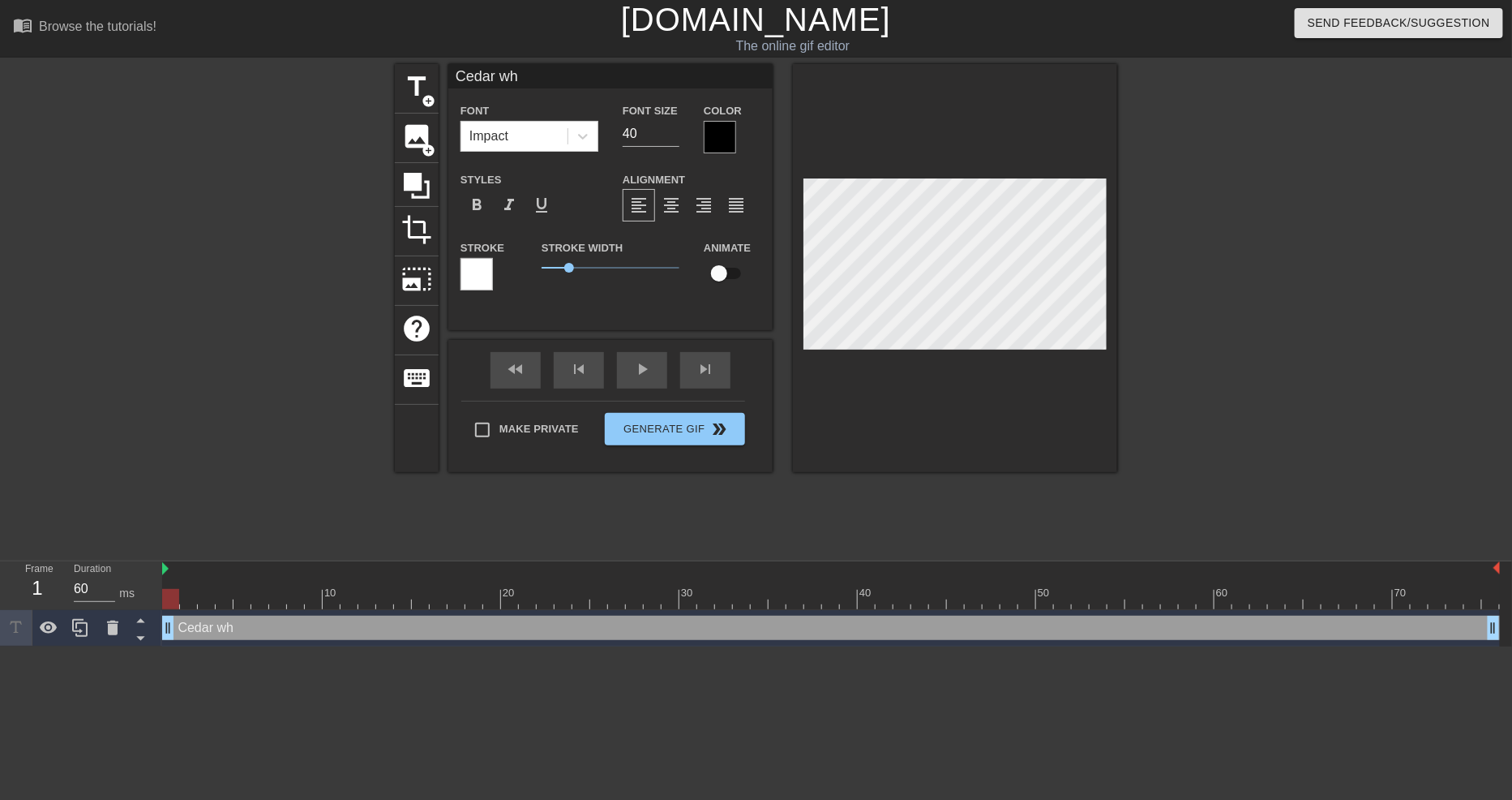
type textarea "Cedar whe"
type input "Cedar when"
type textarea "Cedar when"
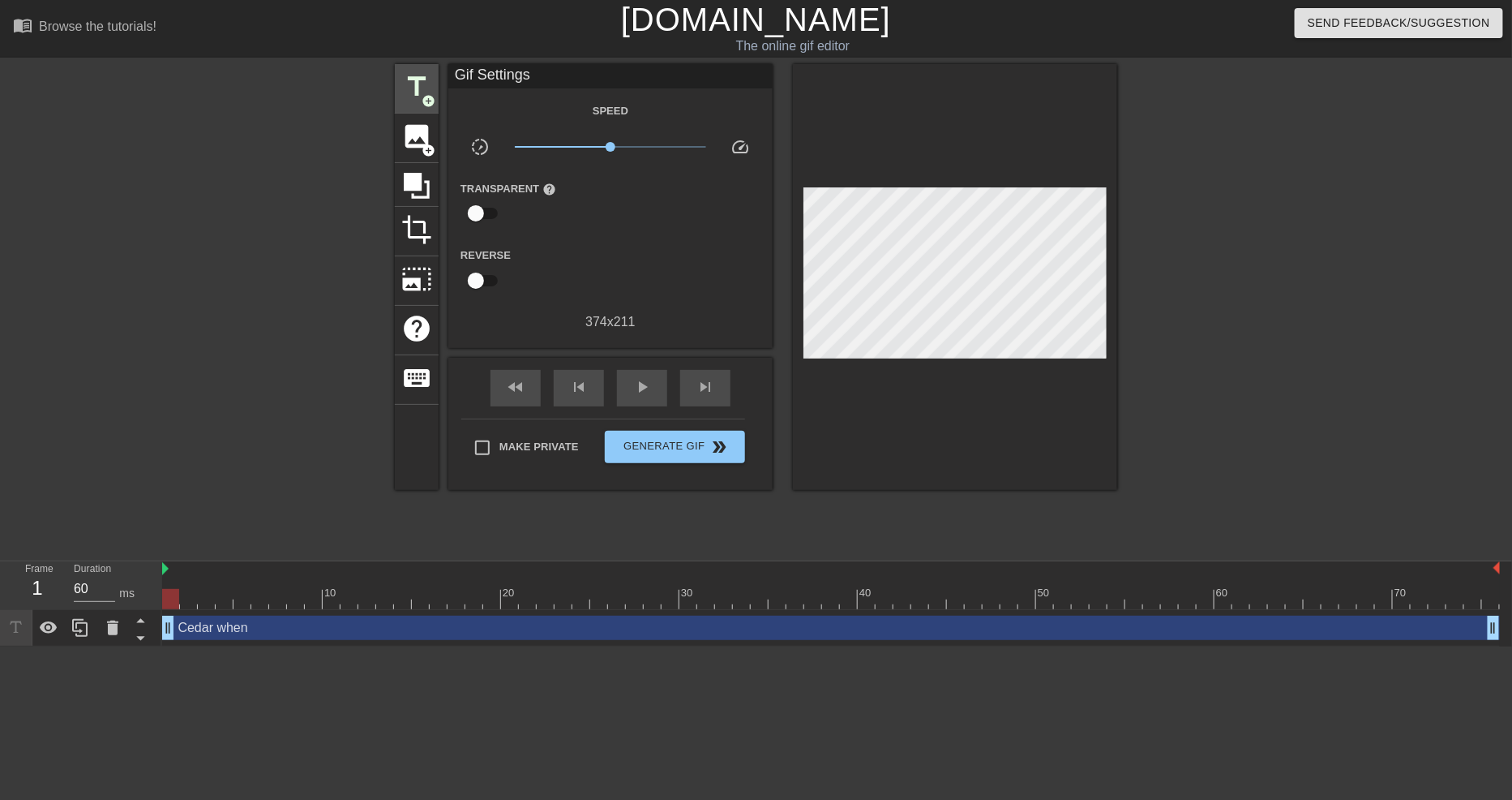
click at [426, 79] on span "title" at bounding box center [417, 87] width 31 height 31
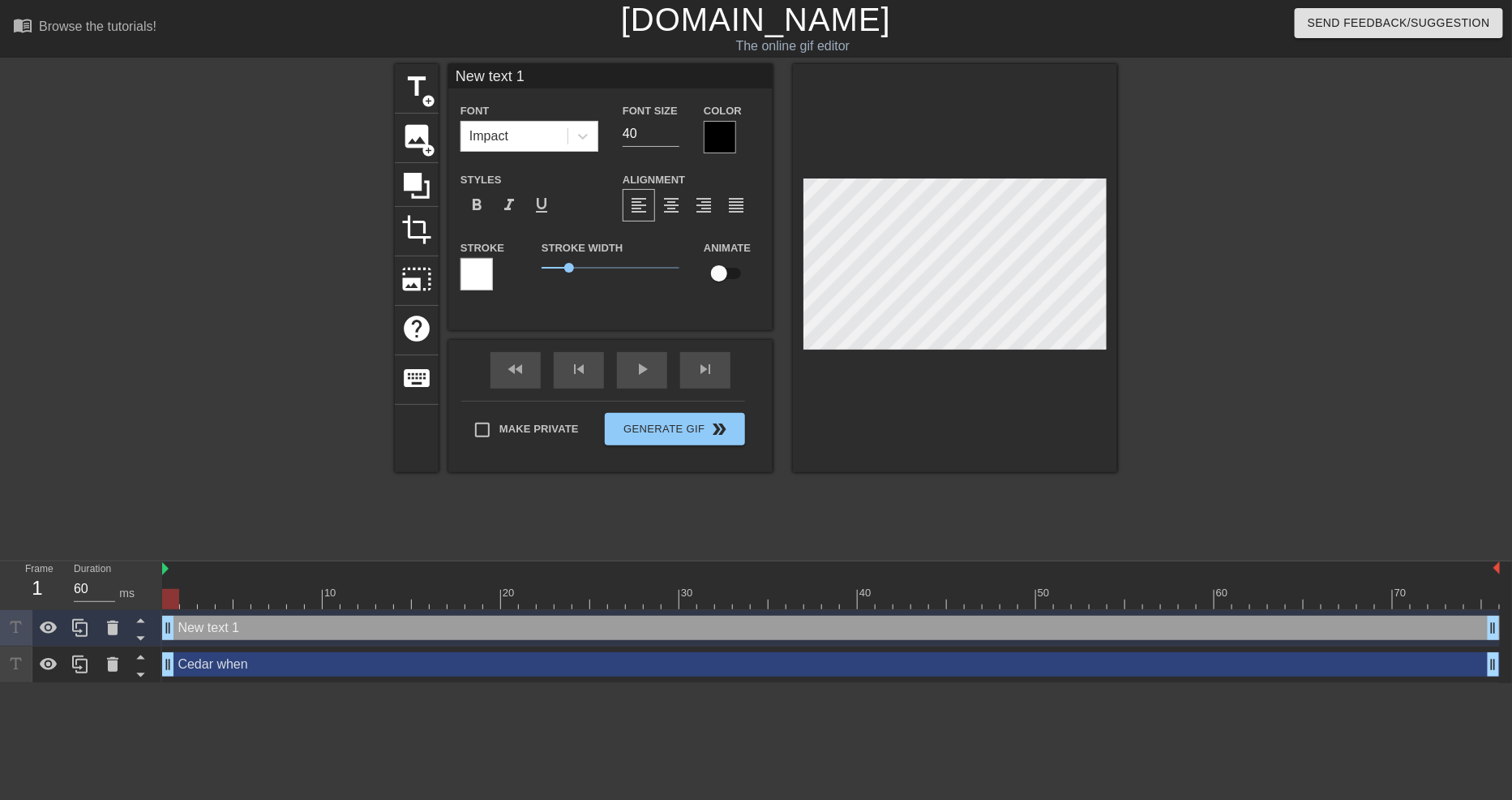
scroll to position [3, 2]
type input "New text"
type textarea "New text"
type input "New text"
type textarea "New text"
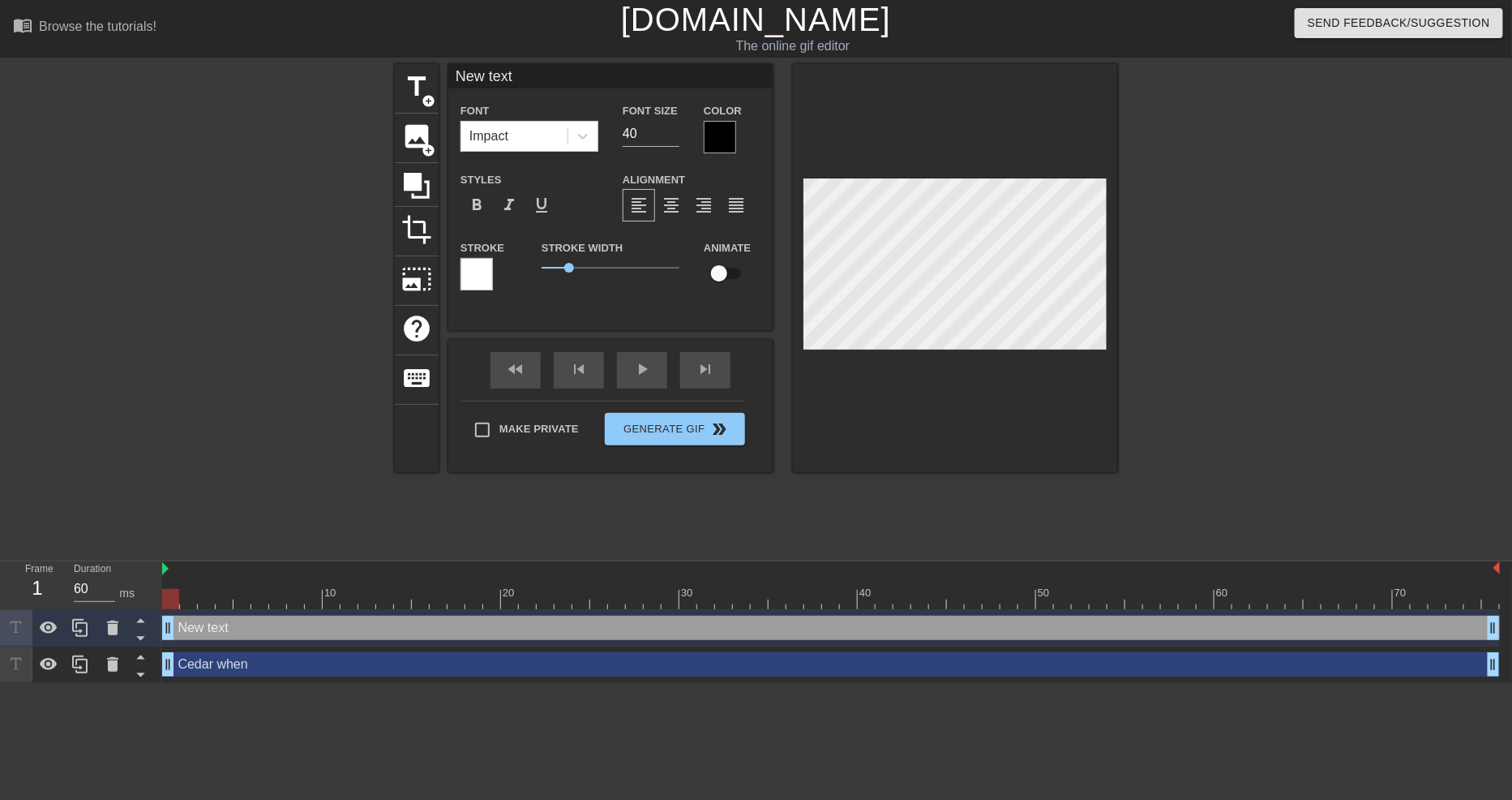
type input "New tex"
type textarea "New tex"
type input "New te"
type textarea "New te"
type input "New t"
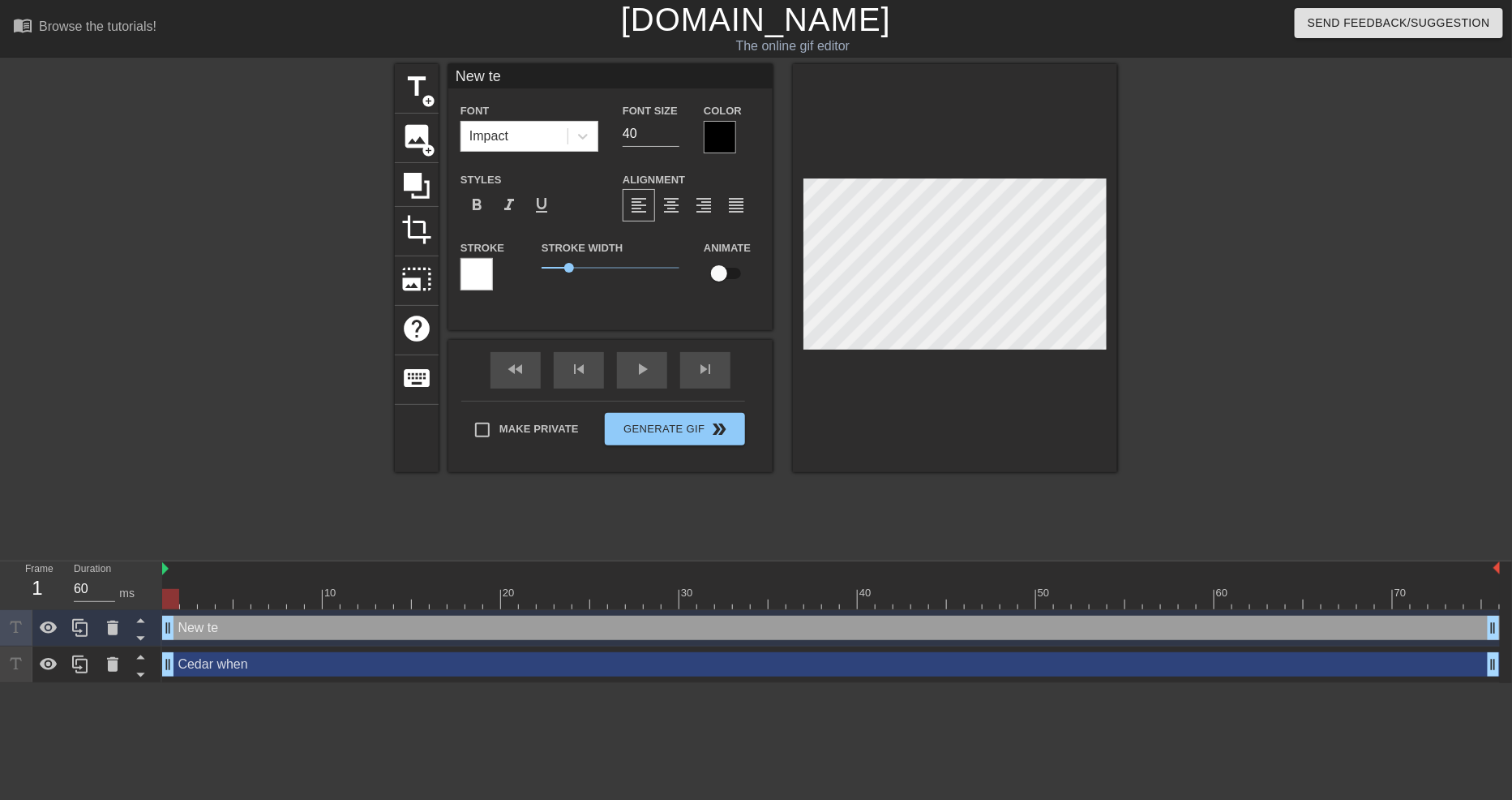
type textarea "New t"
type input "New"
type textarea "New"
type input "New"
type textarea "New"
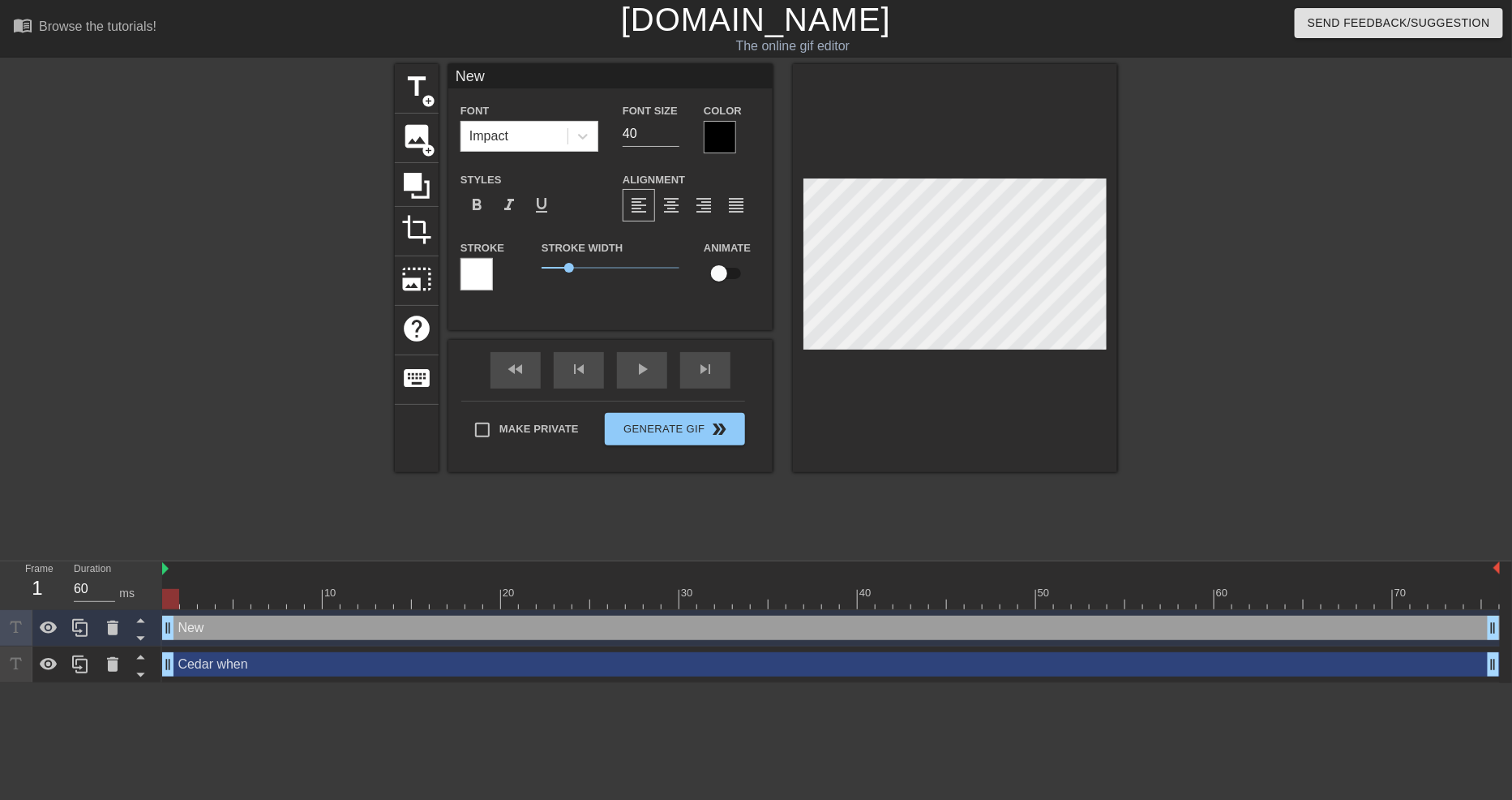
type input "Ne"
type textarea "Ne"
type input "N"
type textarea "N"
type input "w"
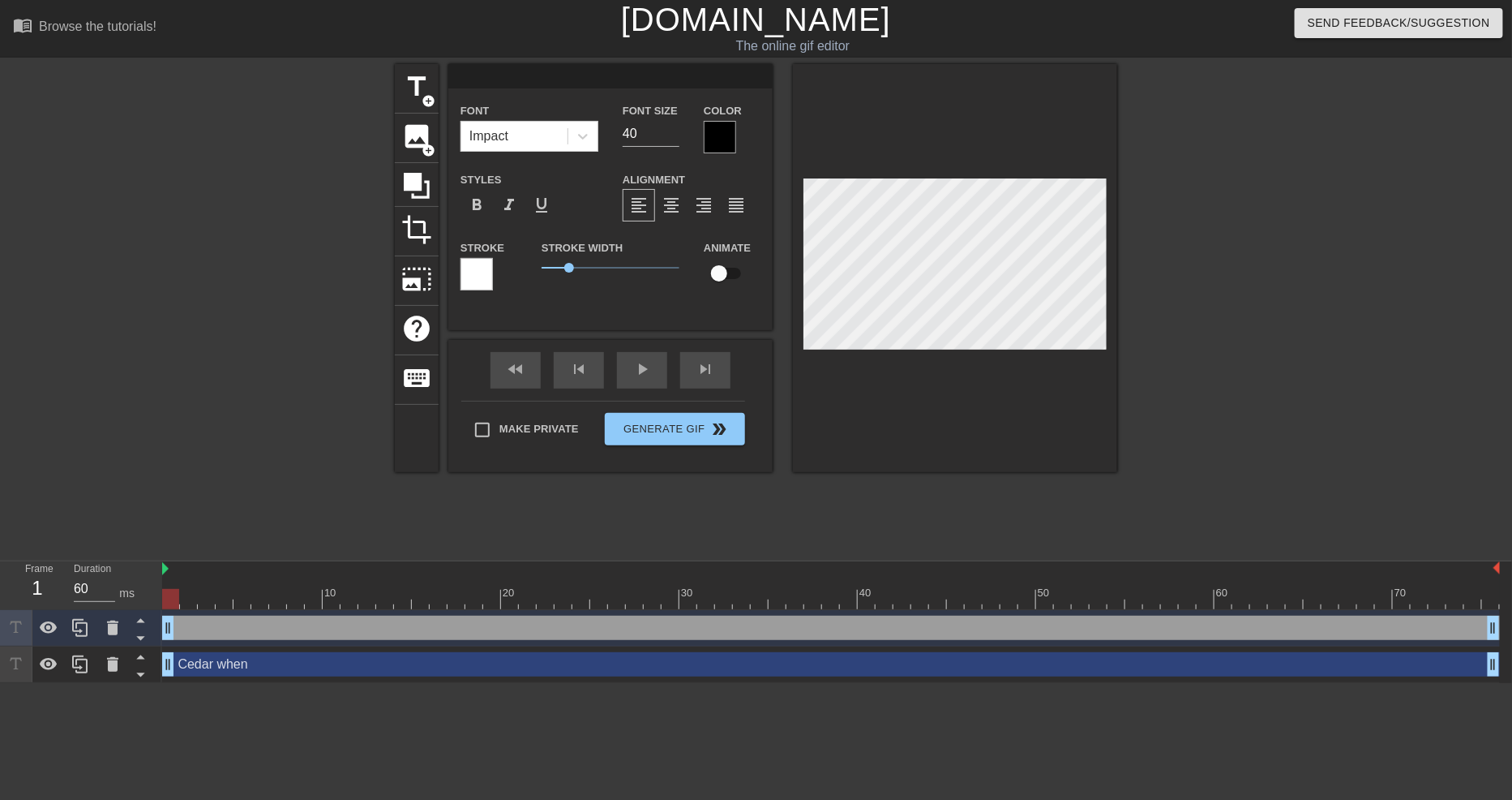
type textarea "w"
type input "wh"
type textarea "wh"
type input "whe"
type textarea "whe"
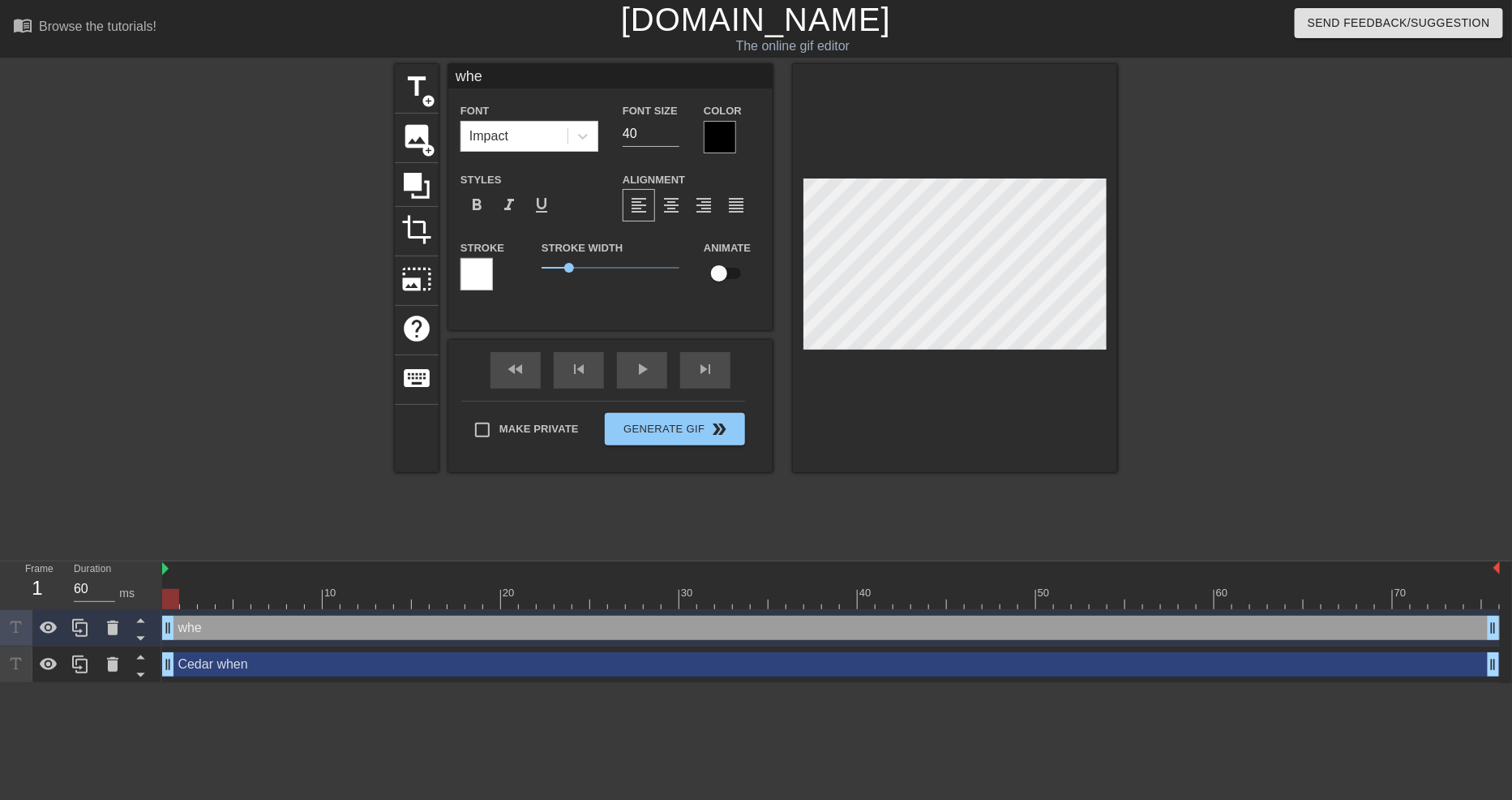
type input "when"
type textarea "when"
type input "when"
type textarea "when"
type input "when f"
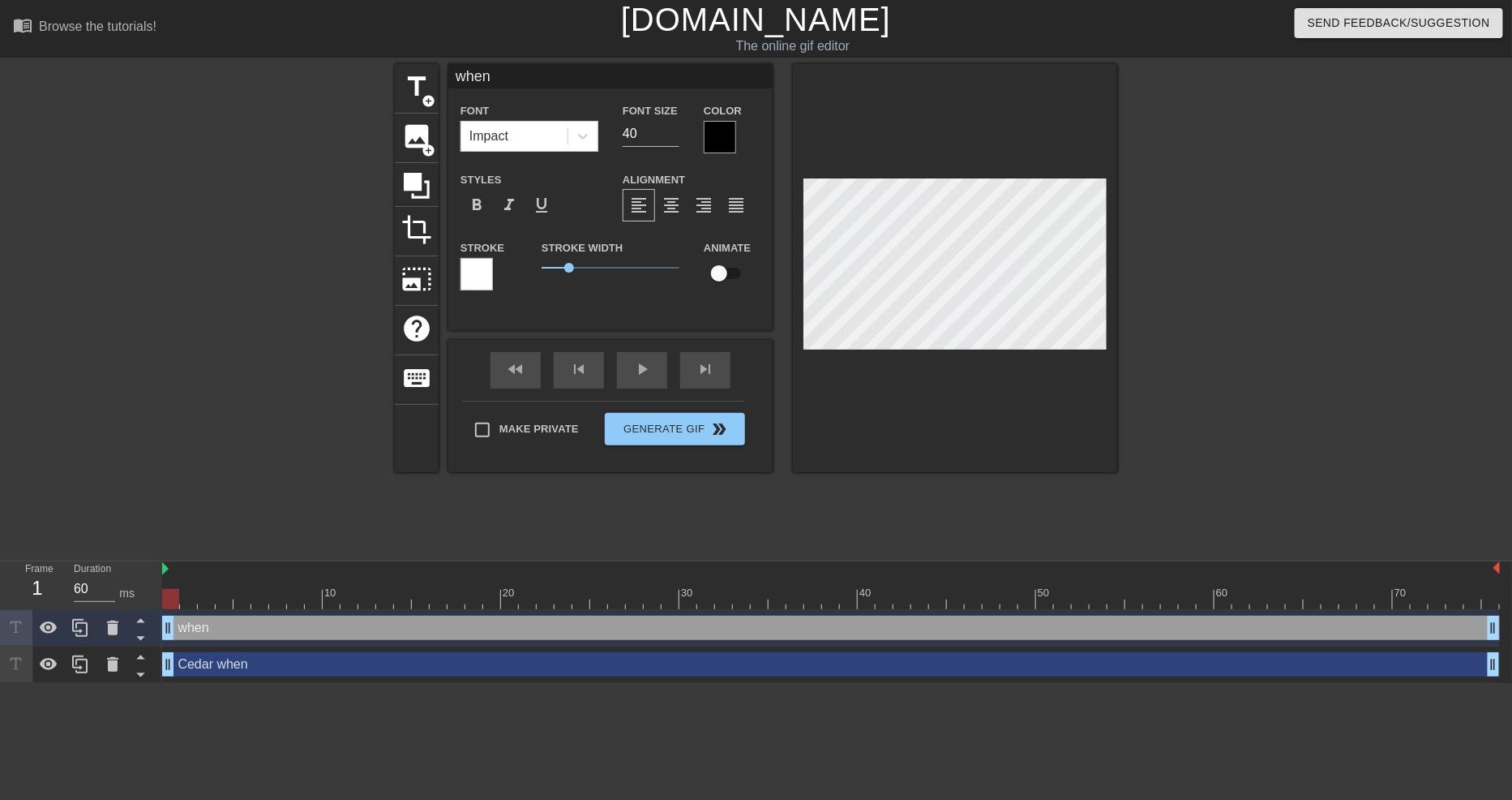
type textarea "when f"
type input "when fu"
type textarea "when fu"
type input "when fun"
type textarea "when fun"
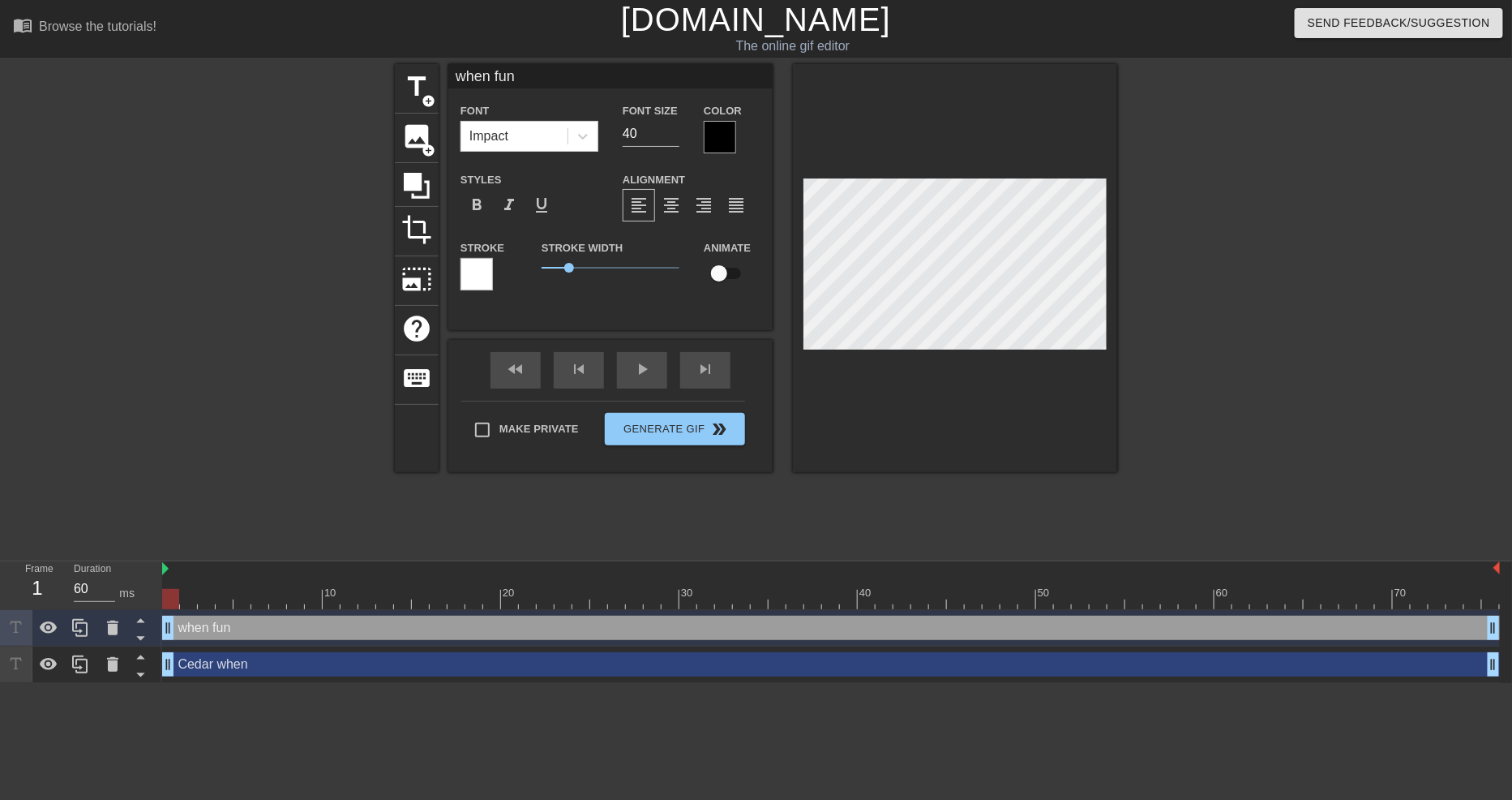
scroll to position [3, 4]
type input "when [PERSON_NAME]"
type textarea "when [PERSON_NAME]"
type input "when fungl"
type textarea "when fungl"
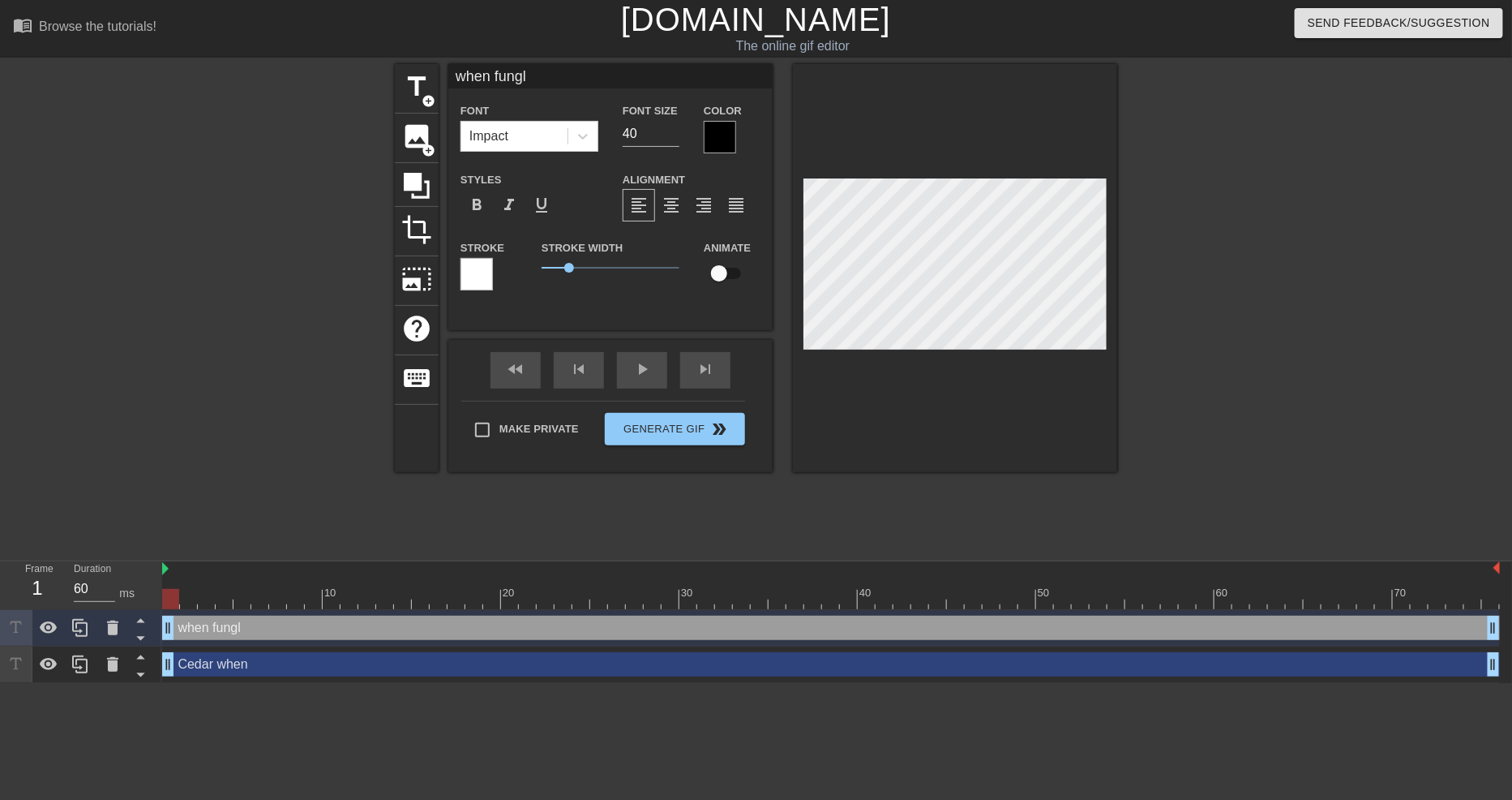
type input "when fungle"
type textarea "when fungle"
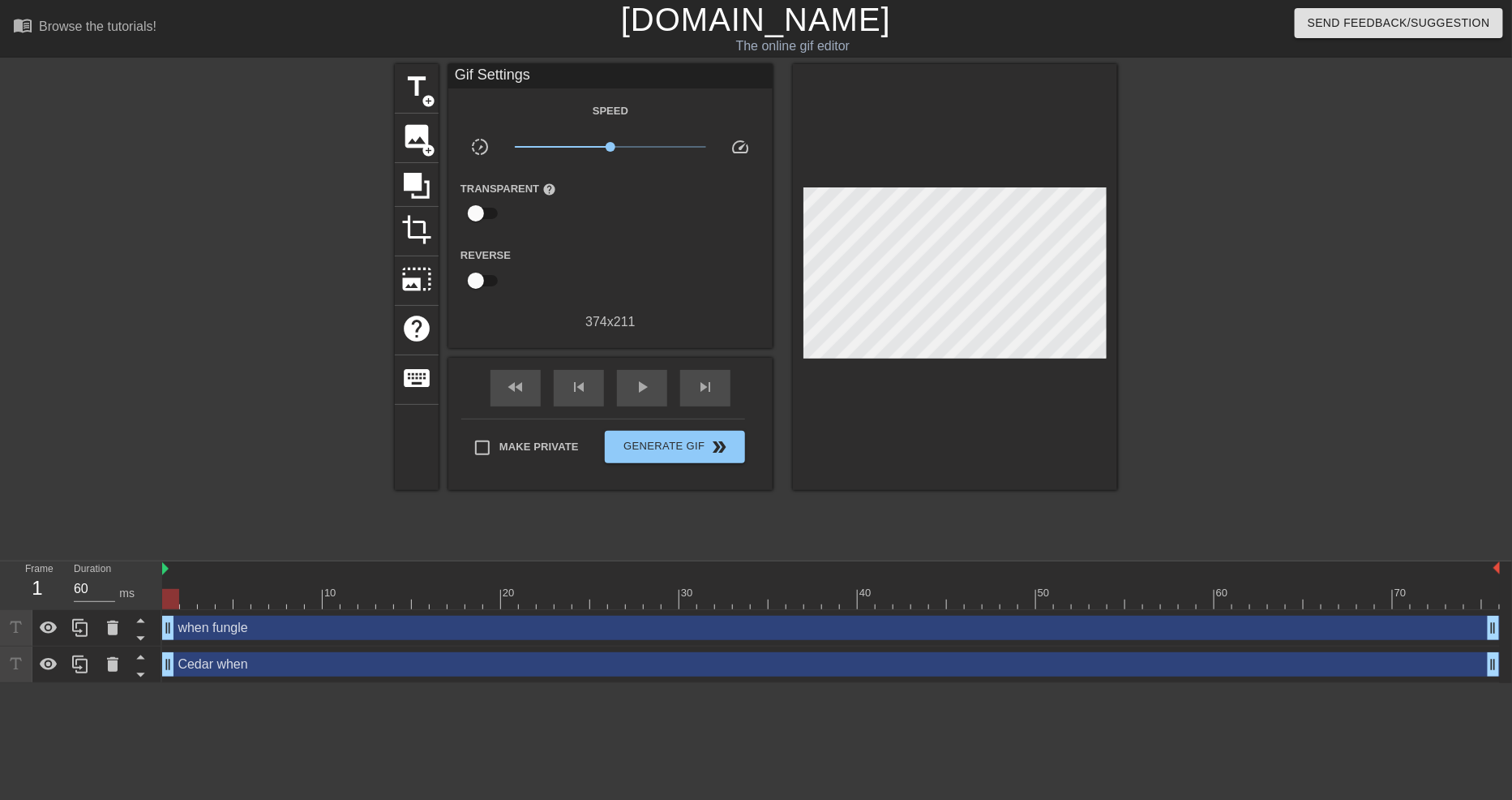
click at [1107, 446] on div at bounding box center [955, 276] width 324 height 426
click at [1058, 424] on div at bounding box center [955, 276] width 324 height 426
click at [659, 453] on span "Generate Gif double_arrow" at bounding box center [675, 446] width 128 height 19
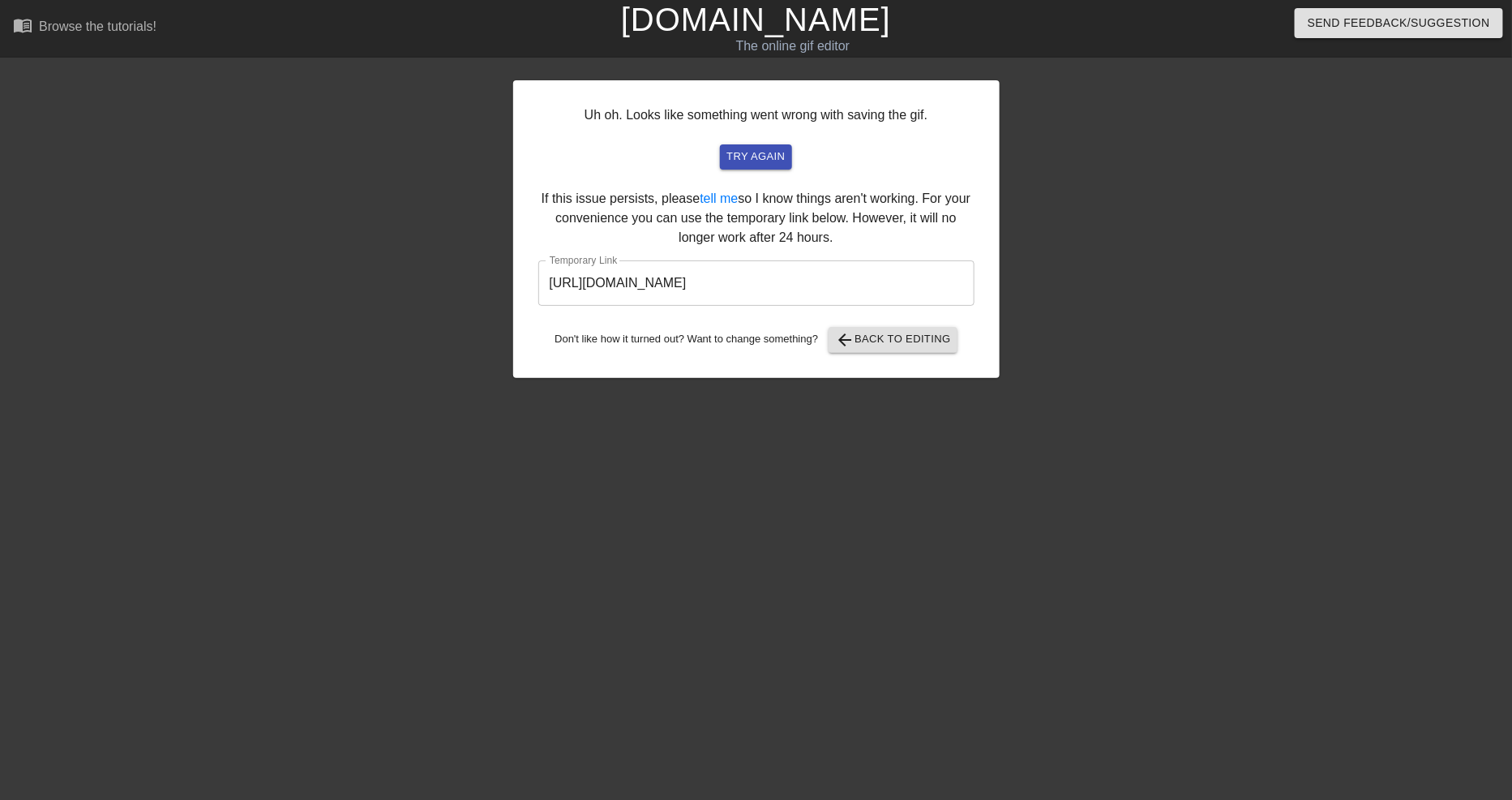
click at [882, 159] on div "try again" at bounding box center [756, 157] width 397 height 26
drag, startPoint x: 741, startPoint y: 281, endPoint x: 344, endPoint y: 280, distance: 397.0
click at [344, 277] on div "Uh oh. Looks like something went wrong with saving the gif. try again If this i…" at bounding box center [756, 307] width 1512 height 487
